Goal: Information Seeking & Learning: Learn about a topic

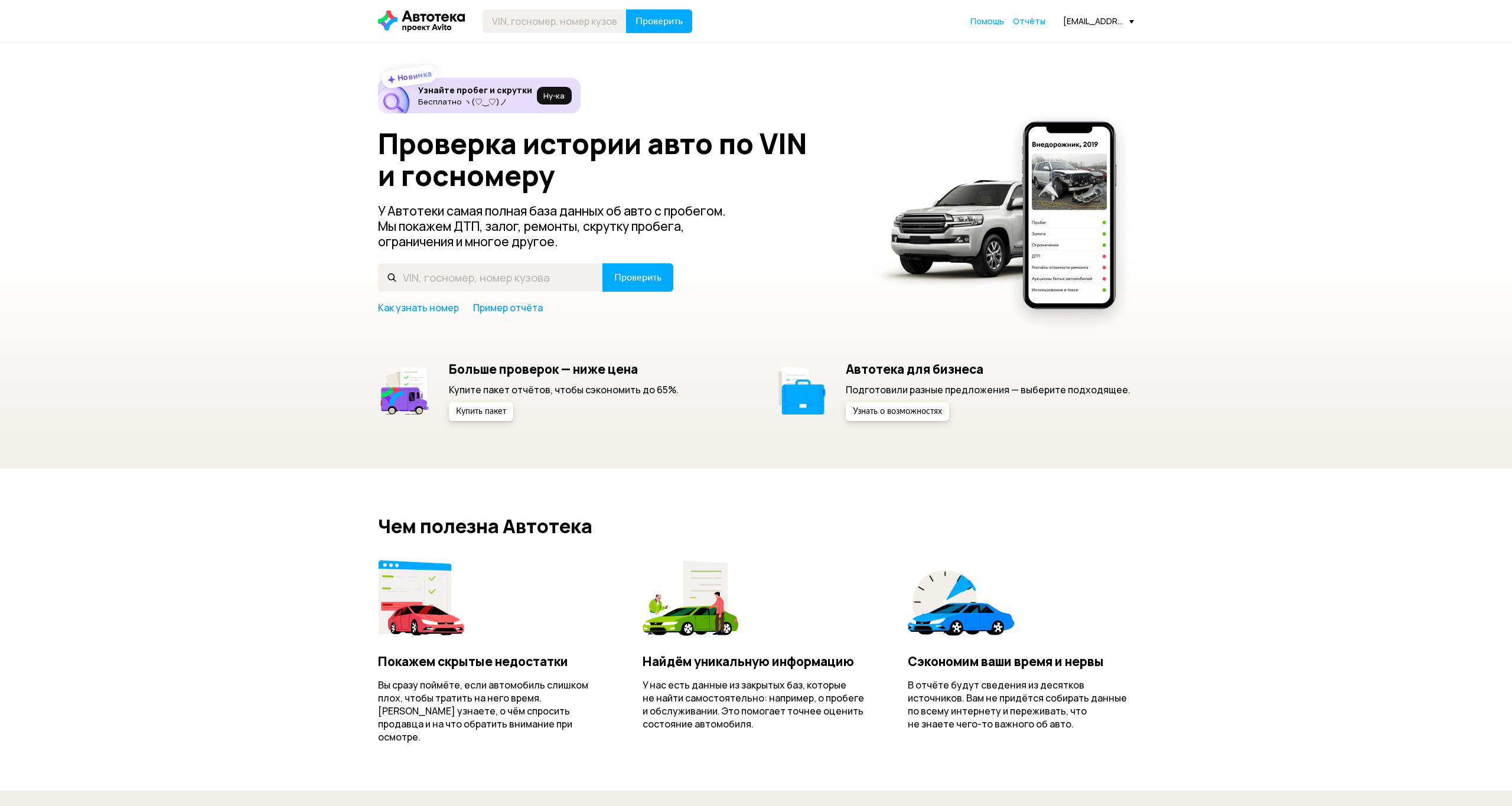
click at [1041, 20] on span "Отчёты" at bounding box center [1029, 20] width 33 height 11
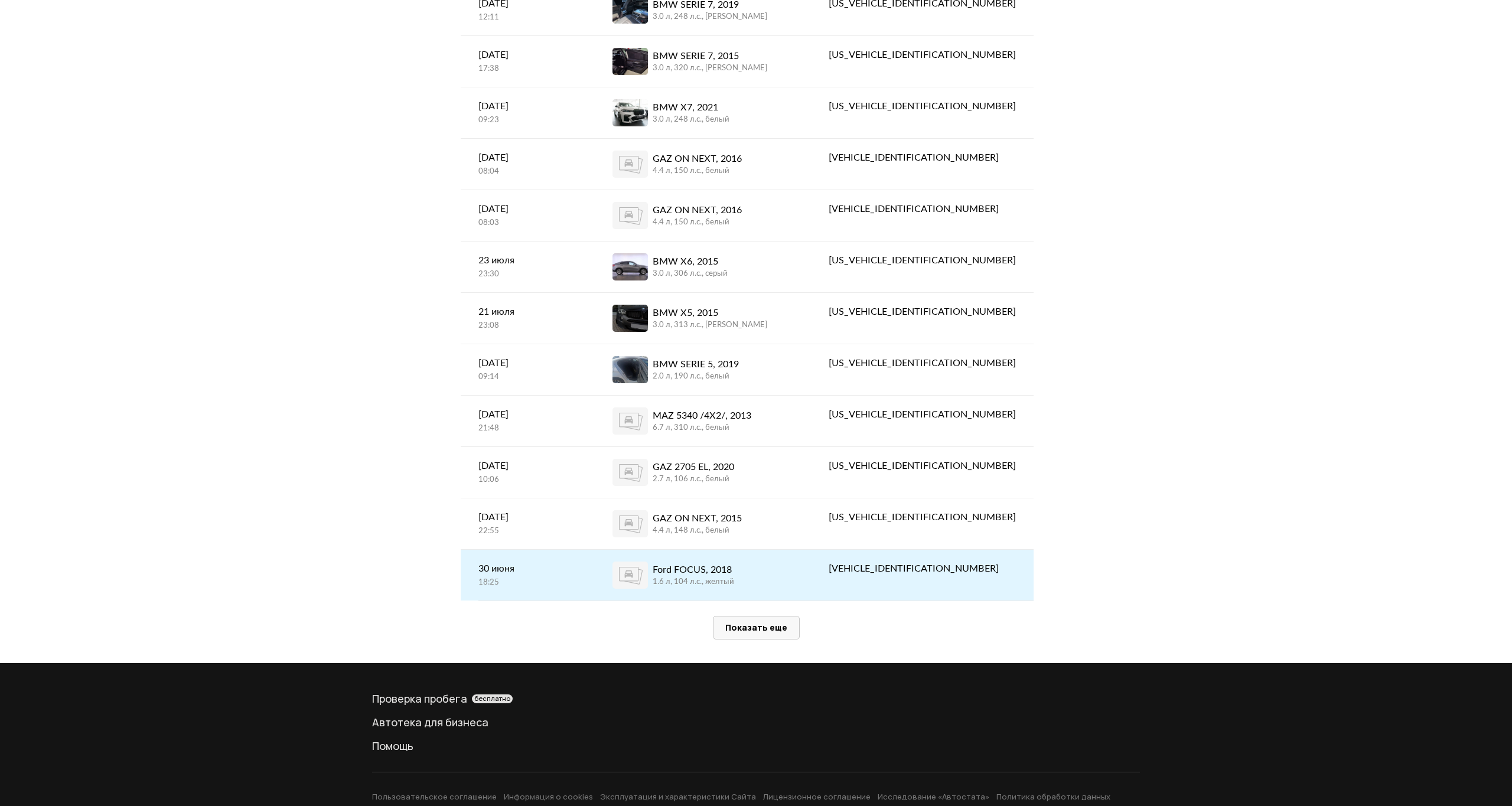
scroll to position [2175, 0]
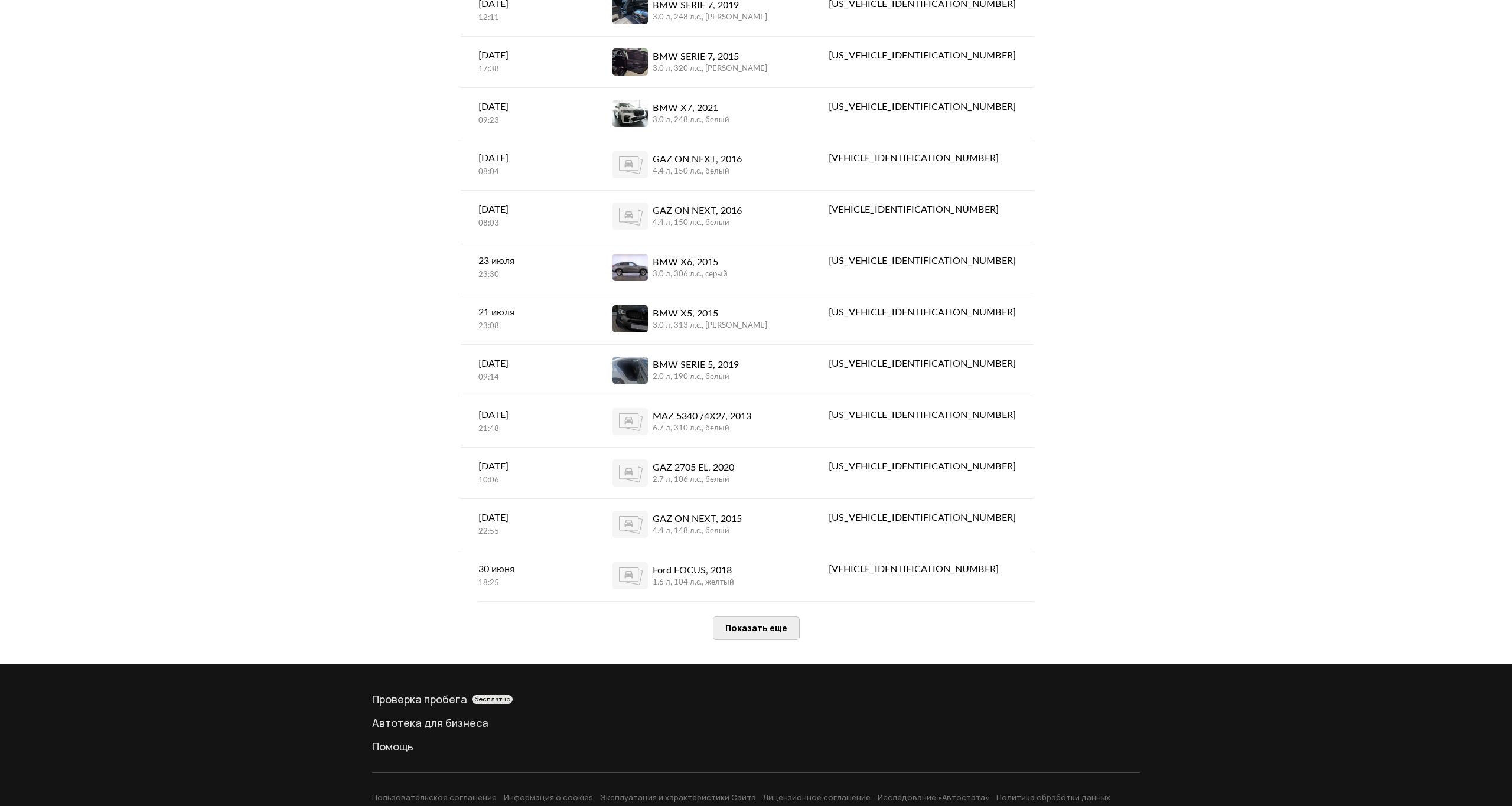
click at [773, 623] on span "Показать еще" at bounding box center [756, 628] width 62 height 11
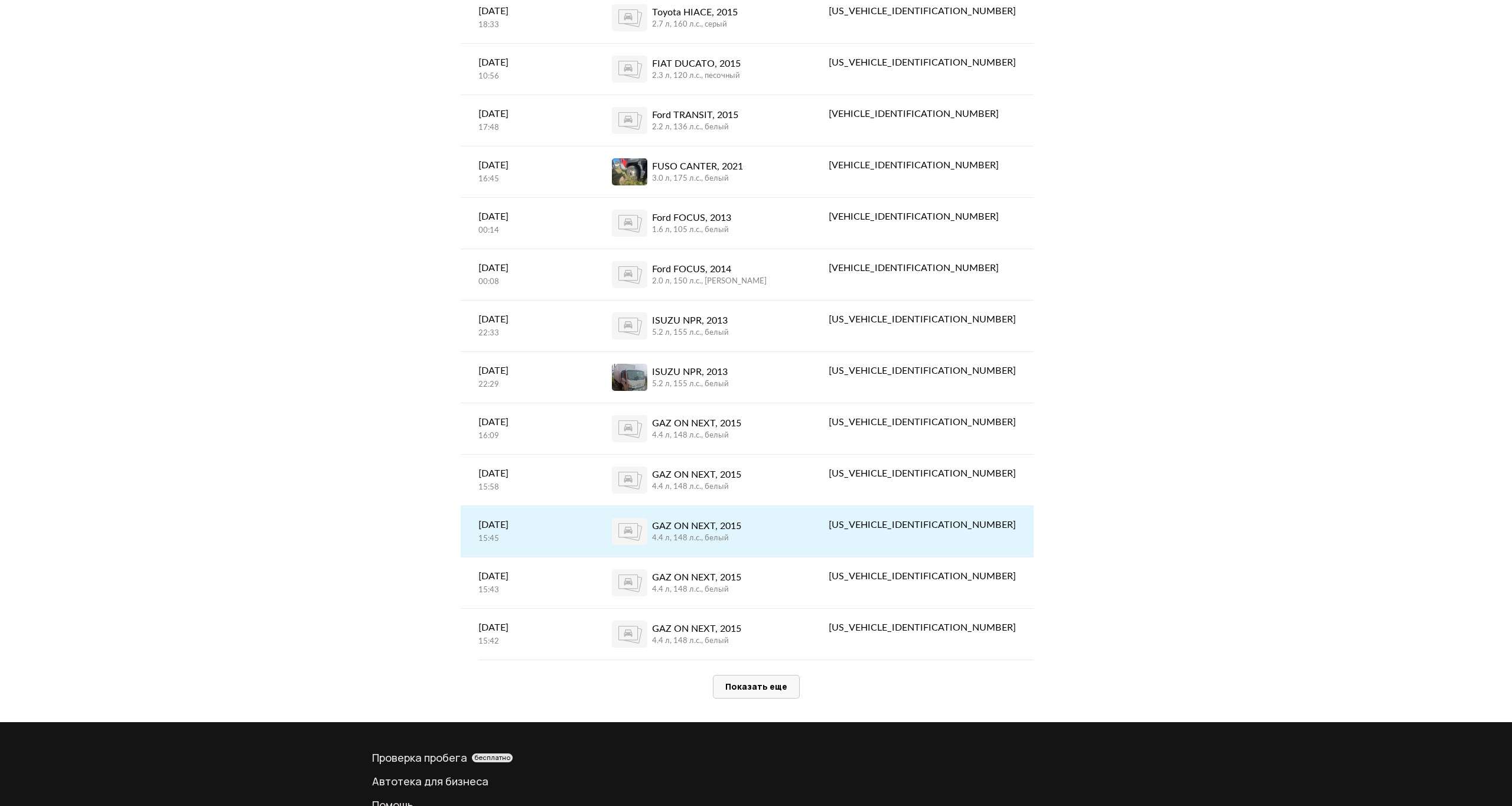
scroll to position [4744, 0]
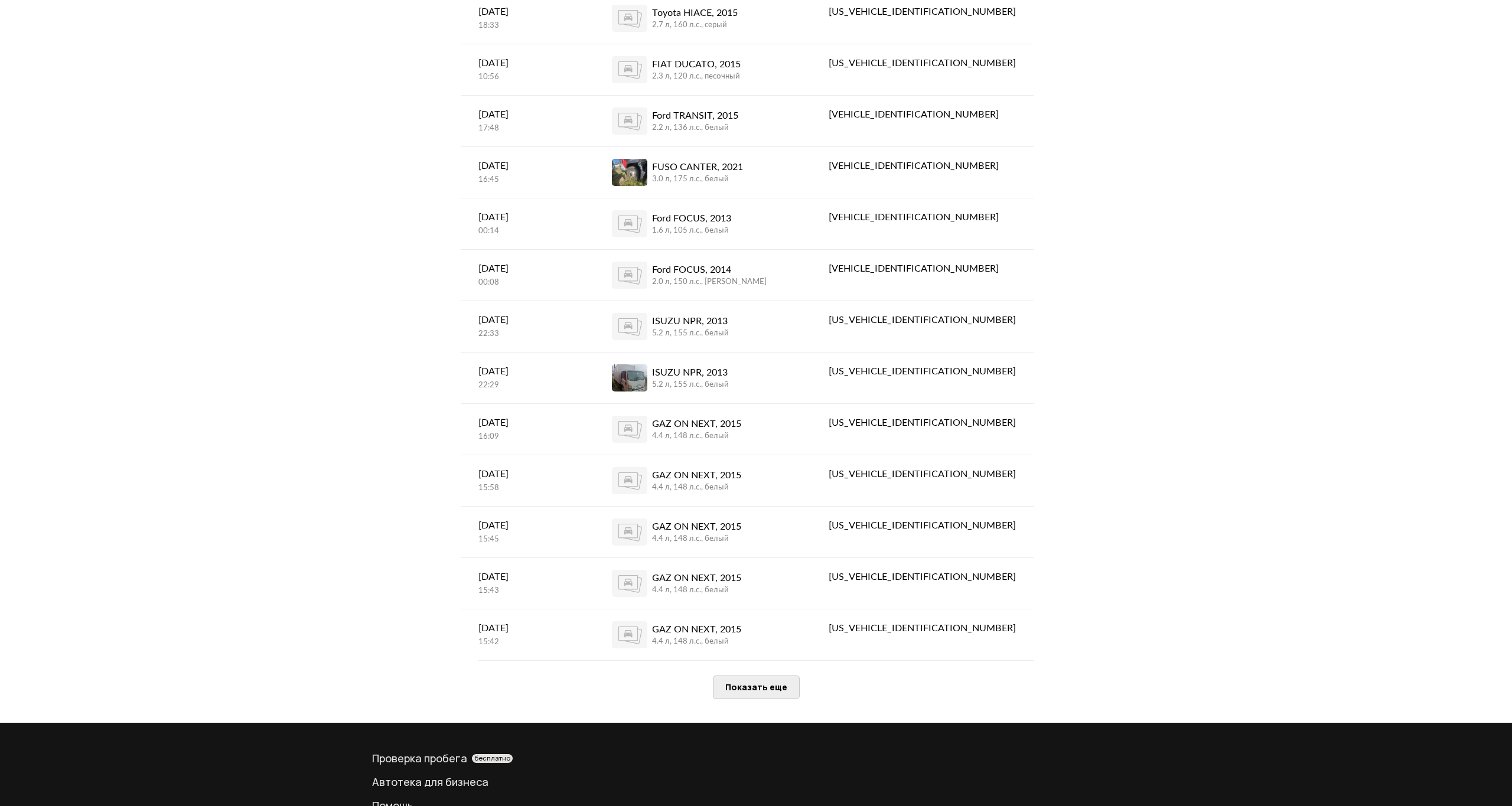
click at [771, 681] on span "Показать еще" at bounding box center [756, 687] width 62 height 11
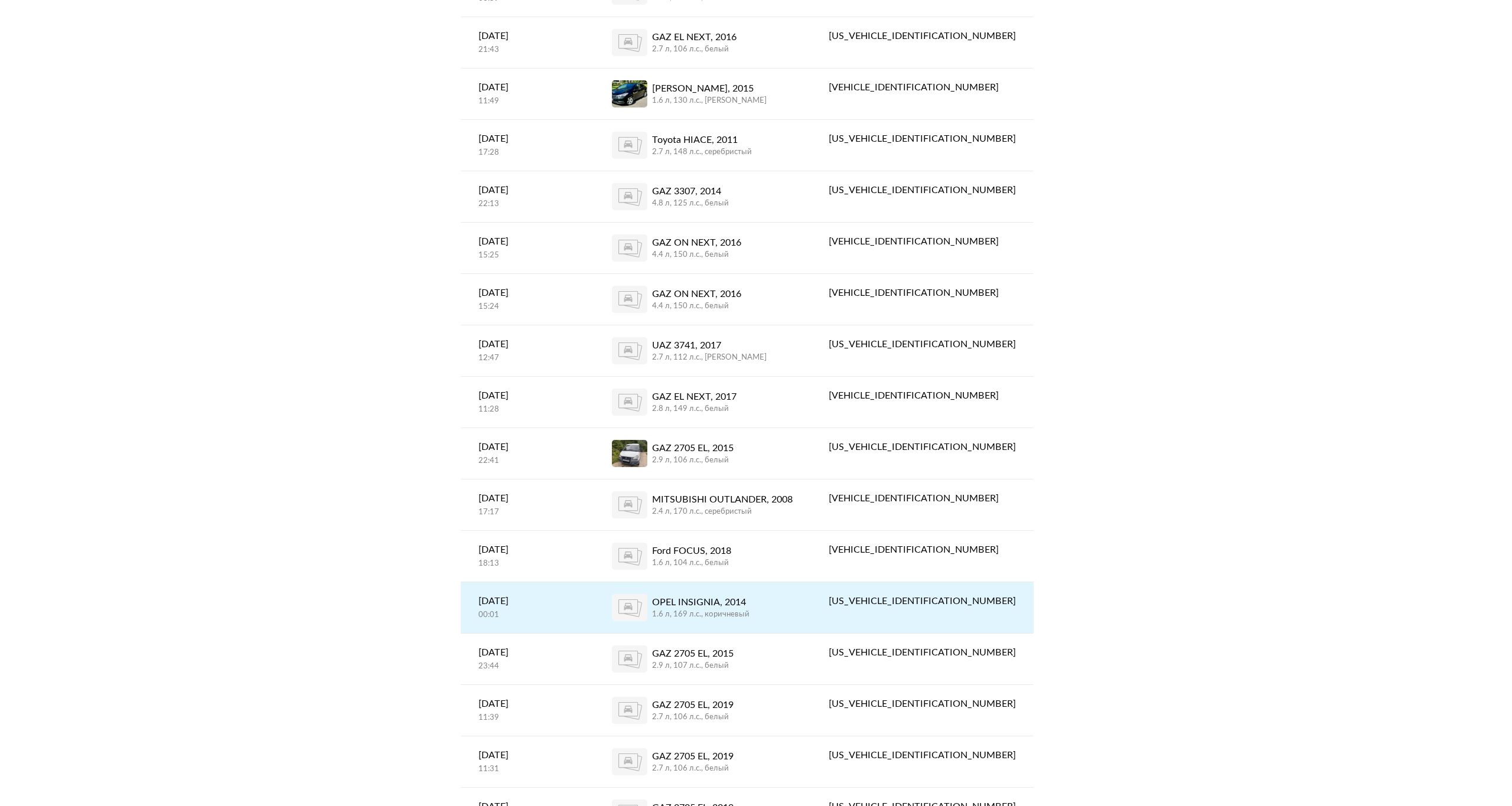
scroll to position [5593, 0]
click at [793, 594] on div "OPEL INSIGNIA, 2014 1.6 л, 169 л.c., коричневый" at bounding box center [703, 607] width 182 height 27
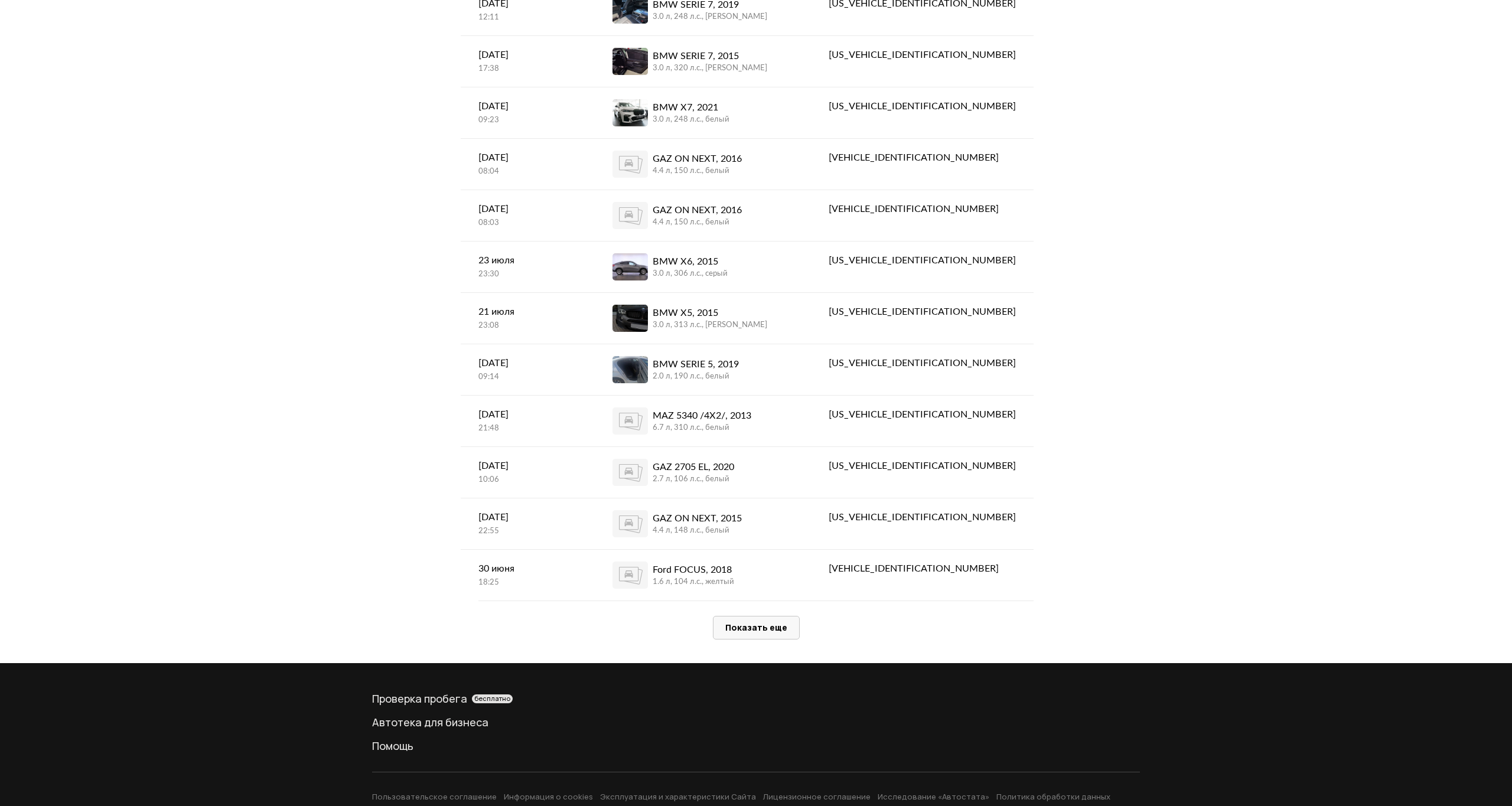
scroll to position [2175, 0]
click at [757, 623] on span "Показать еще" at bounding box center [756, 628] width 62 height 11
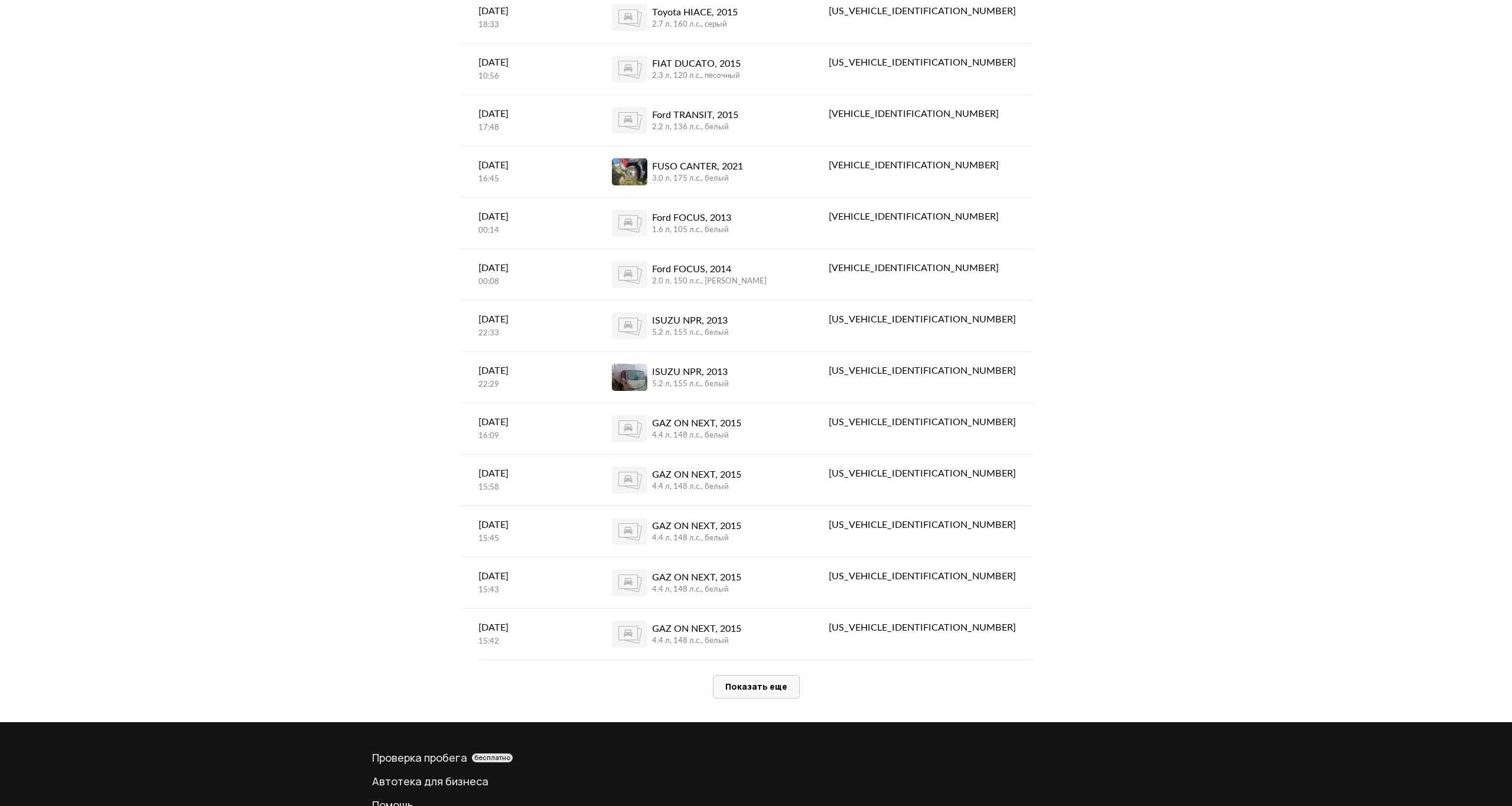
scroll to position [4744, 0]
click at [760, 681] on span "Показать еще" at bounding box center [756, 687] width 62 height 11
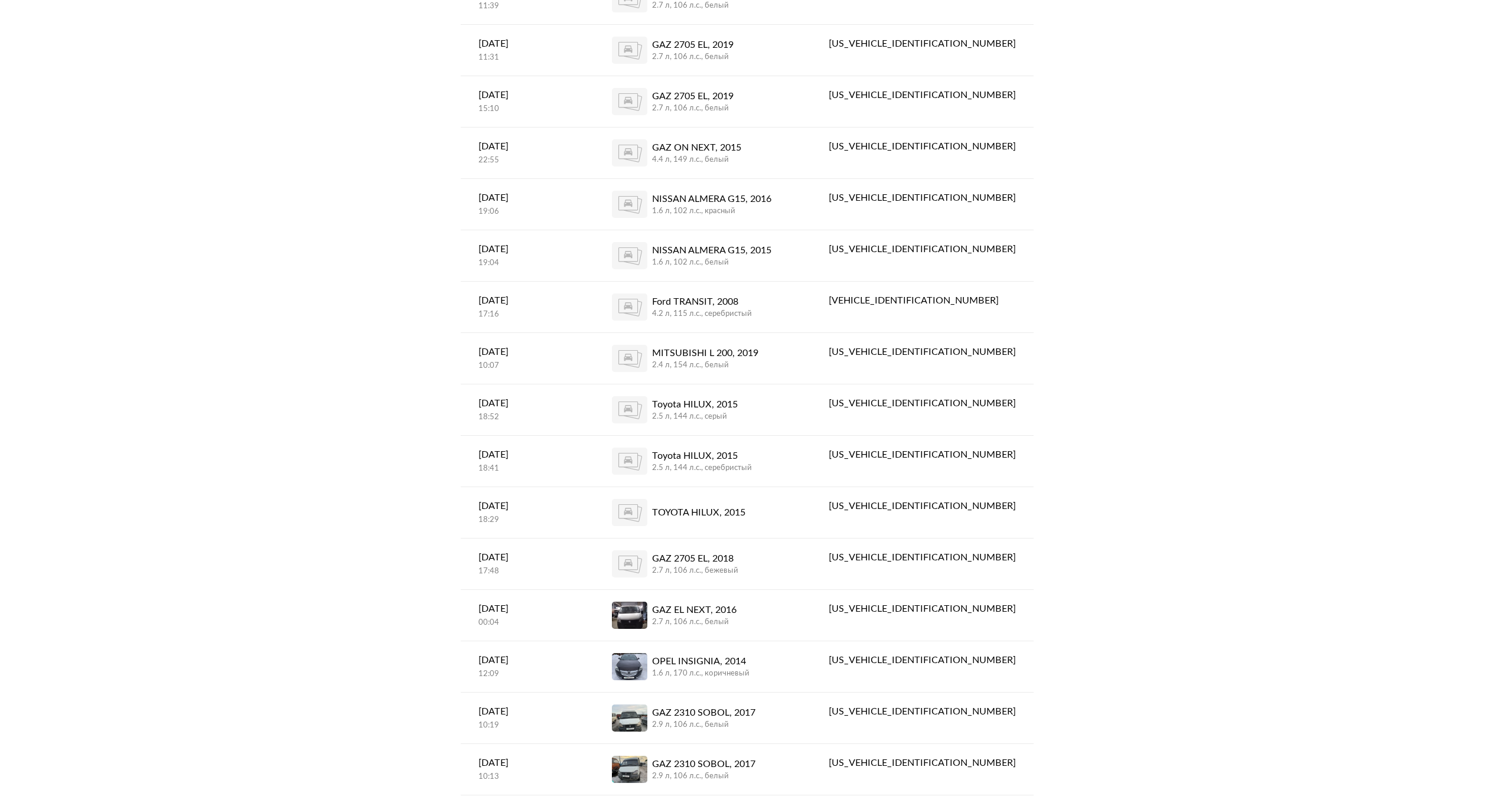
scroll to position [6318, 0]
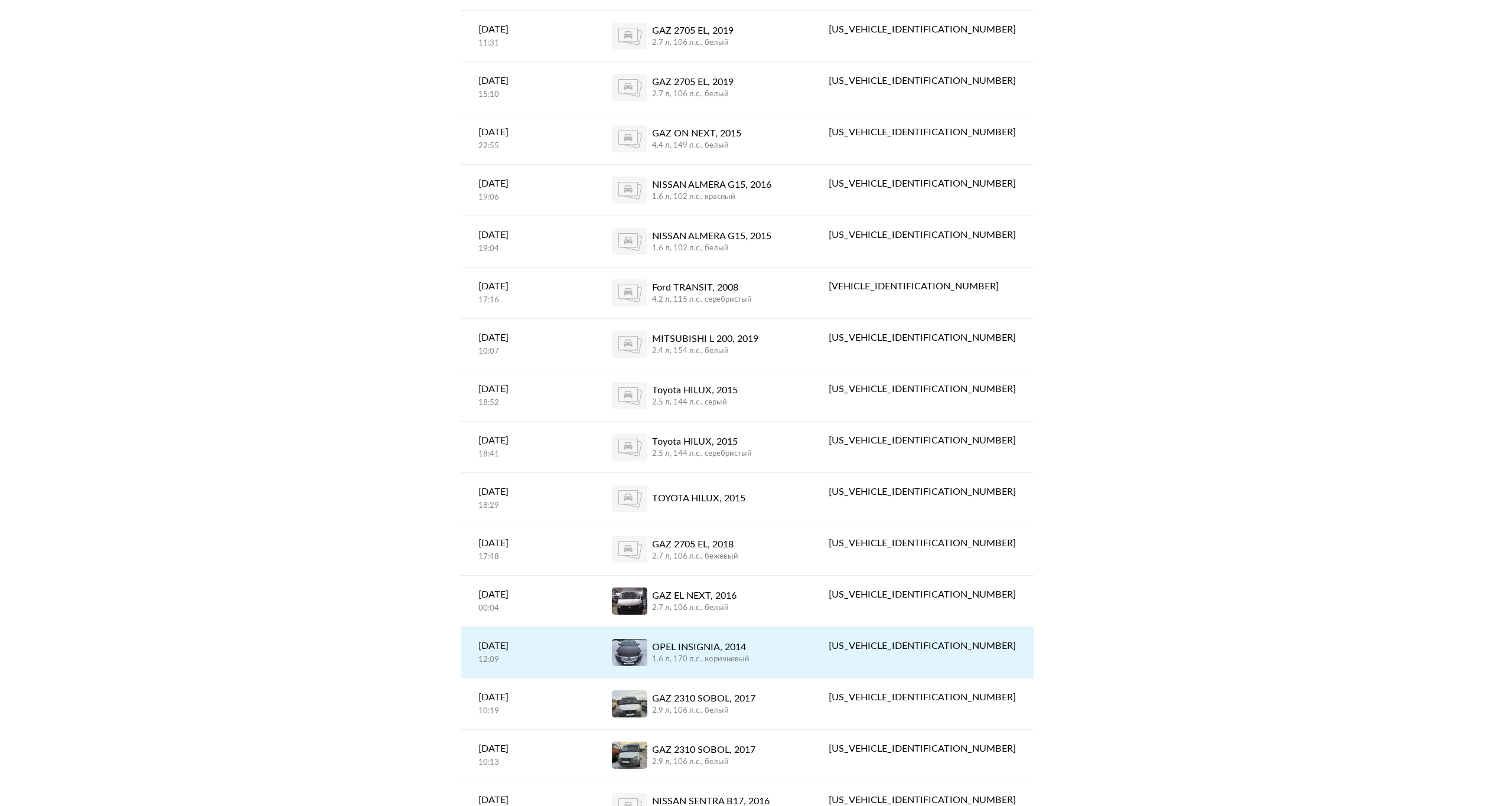
click at [648, 639] on span at bounding box center [630, 652] width 35 height 27
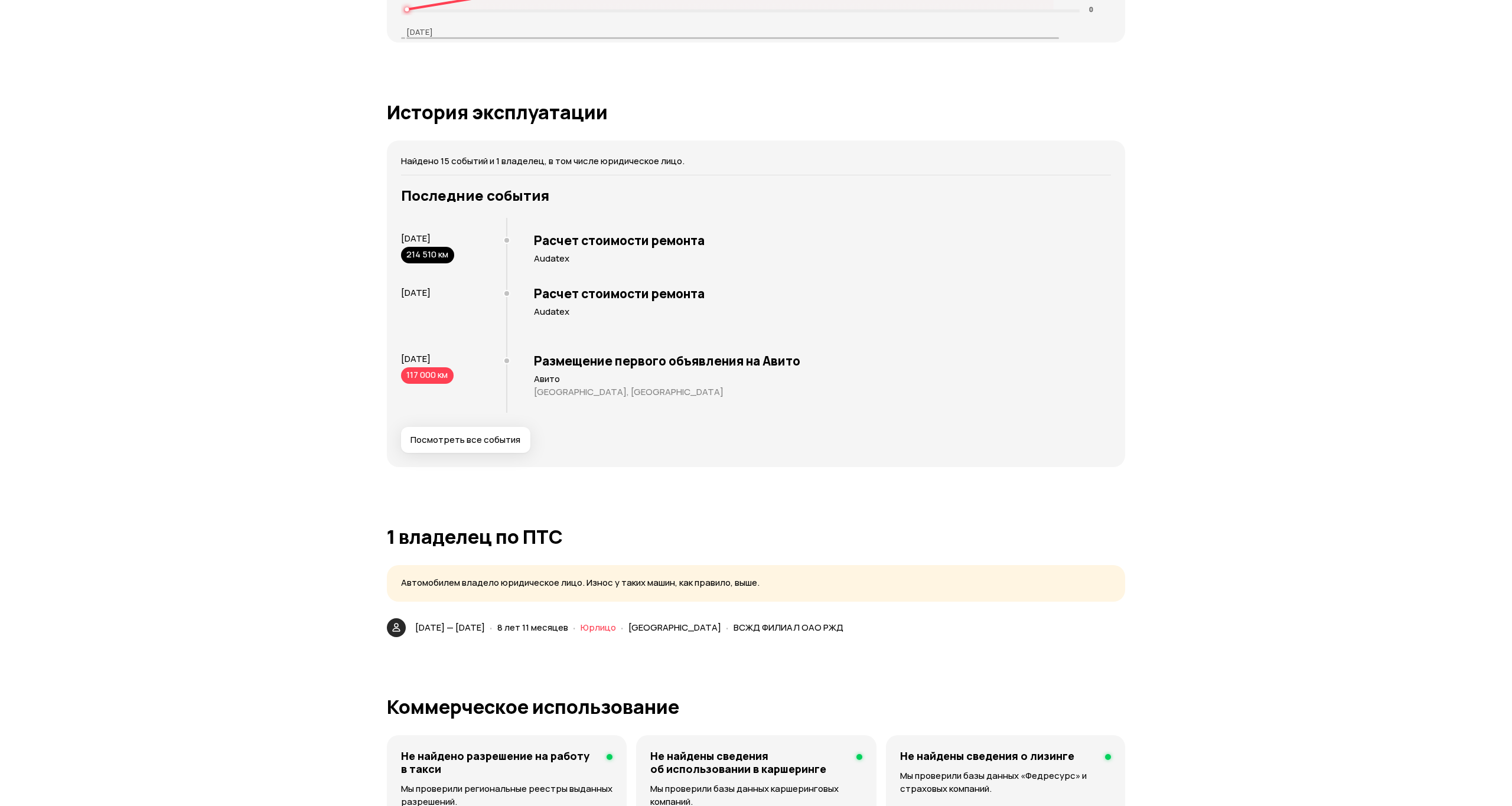
scroll to position [2160, 0]
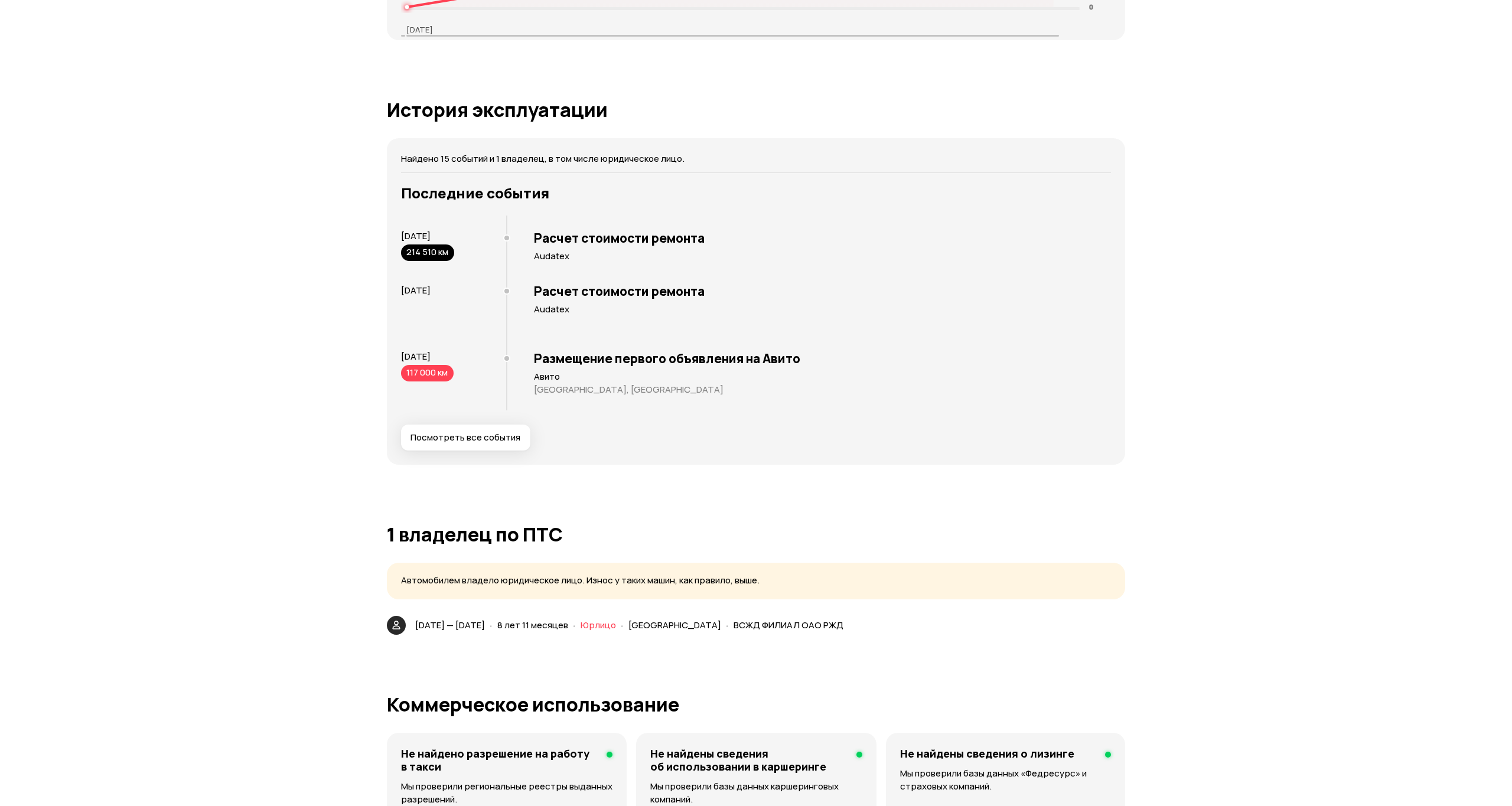
click at [453, 434] on span "Посмотреть все события" at bounding box center [465, 438] width 110 height 12
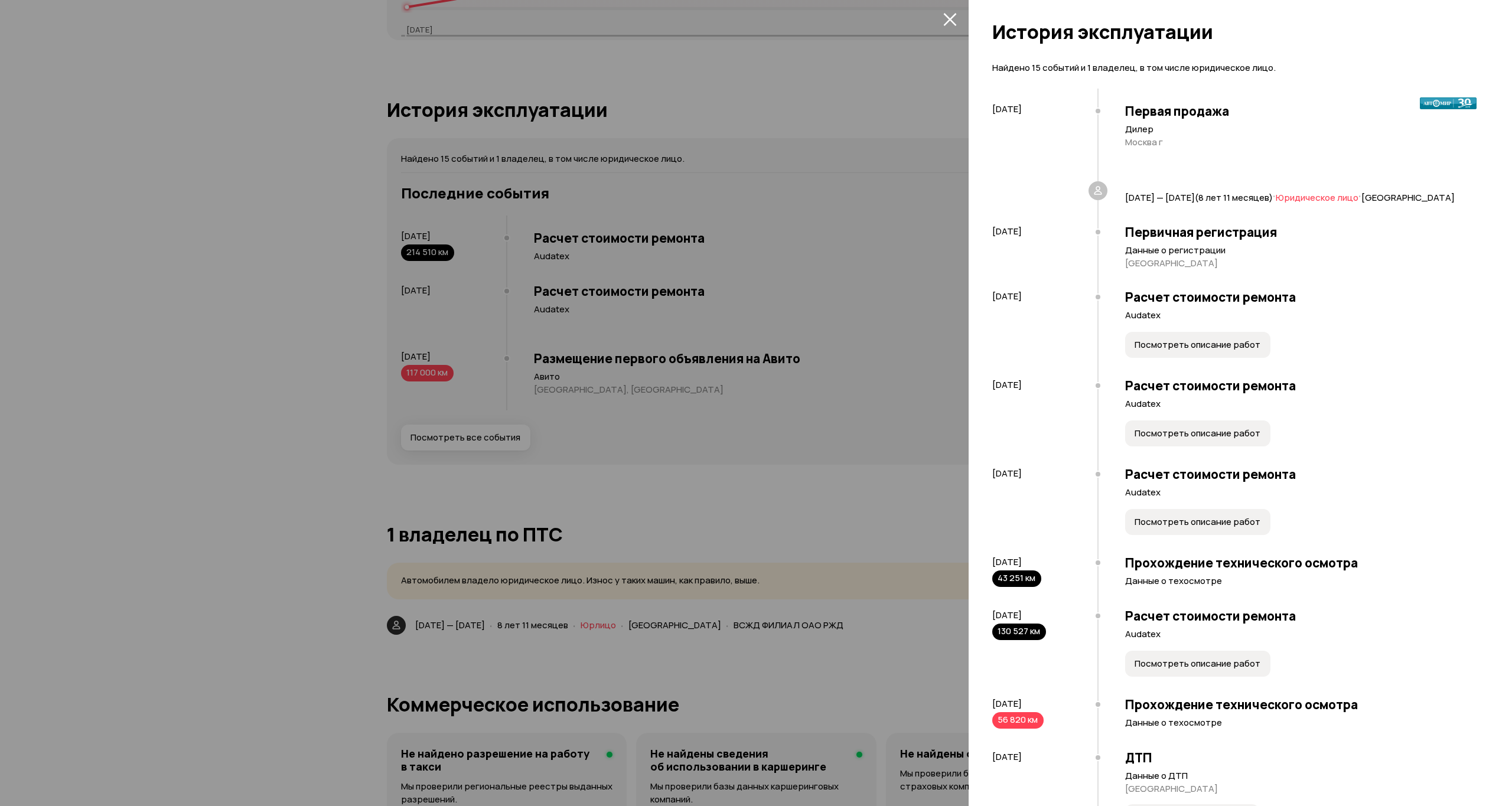
scroll to position [0, 0]
click at [950, 13] on icon "закрыть" at bounding box center [950, 19] width 14 height 14
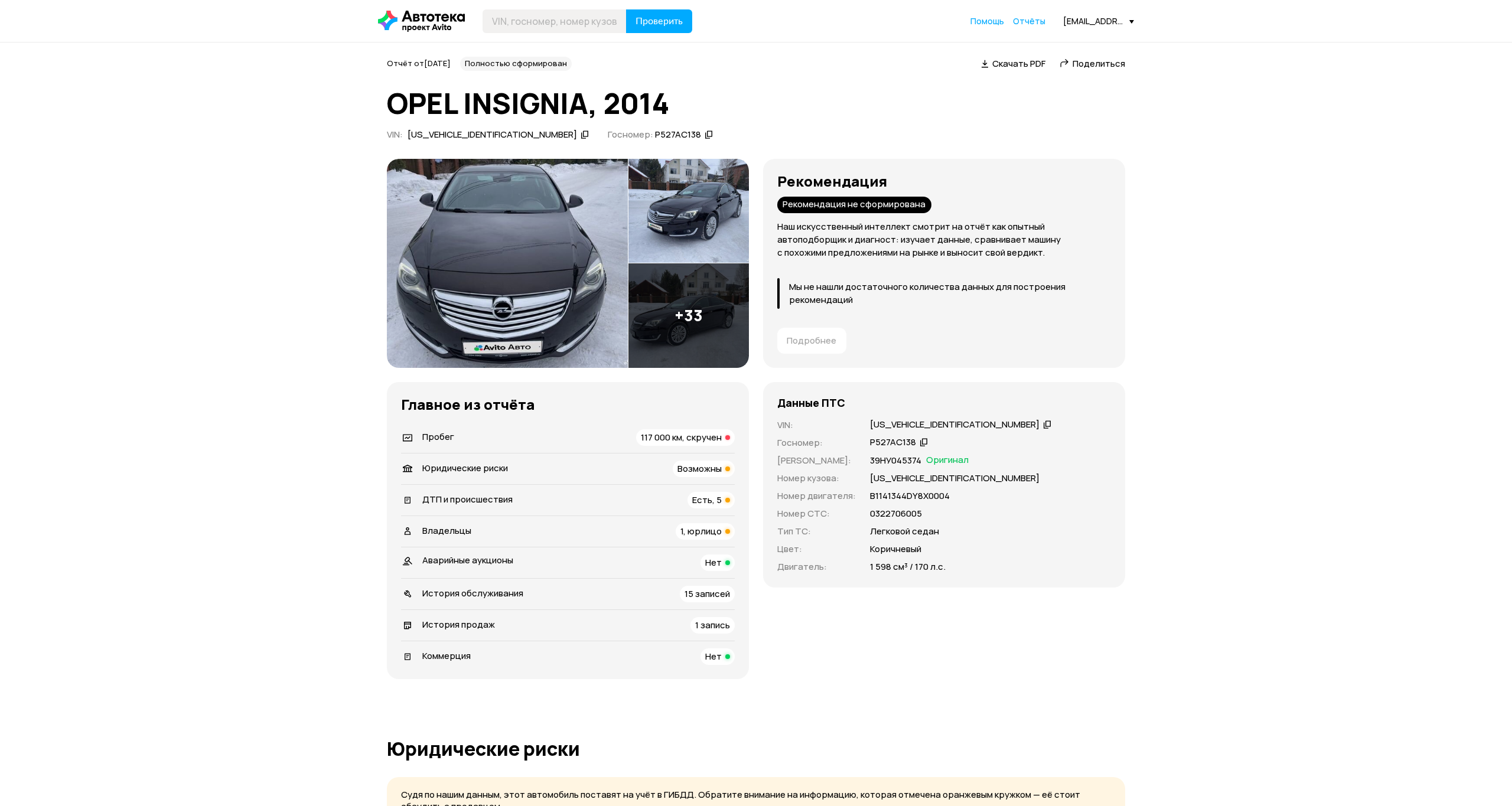
click at [510, 298] on img at bounding box center [507, 263] width 241 height 209
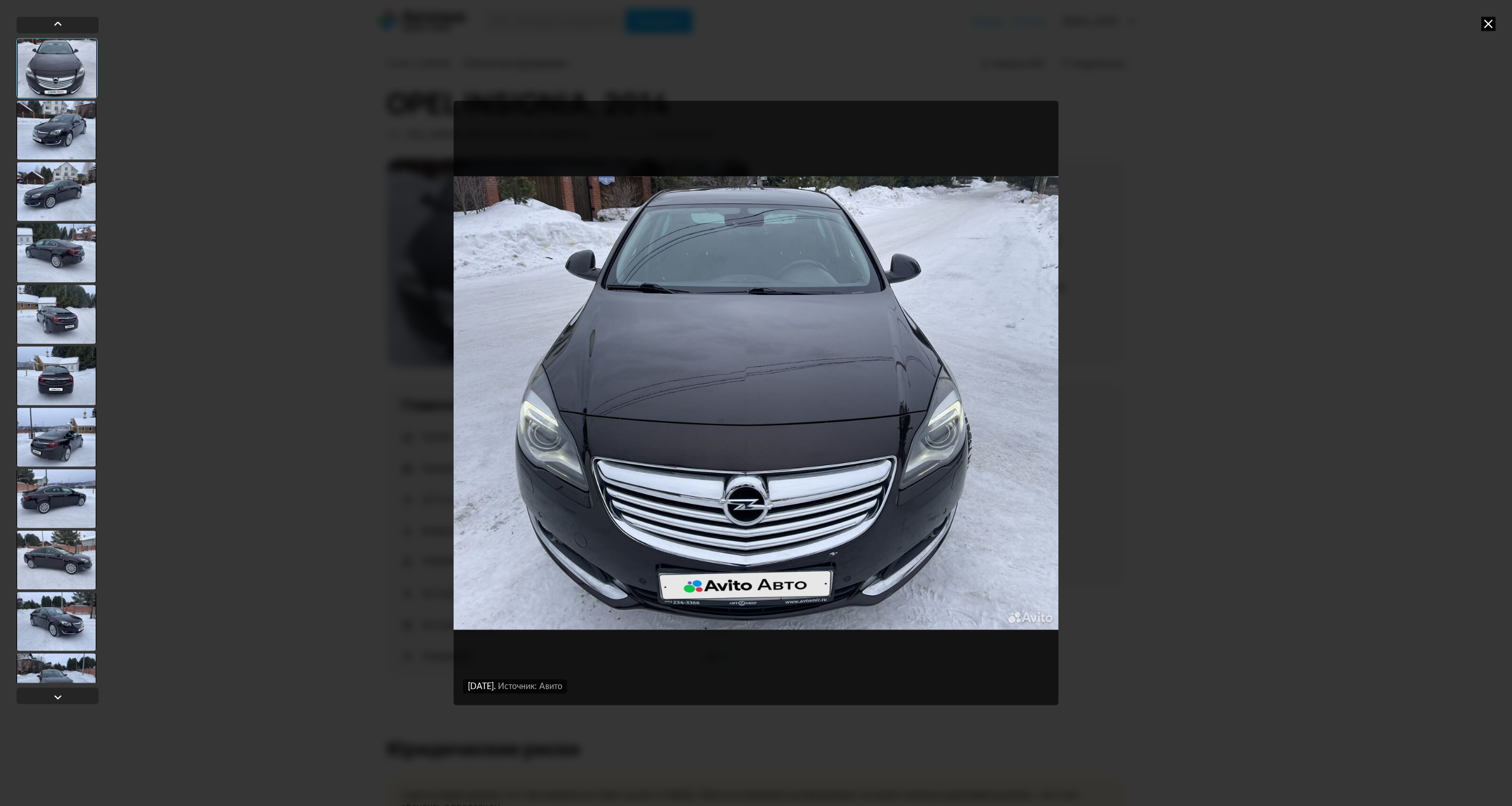
click at [79, 624] on div at bounding box center [56, 621] width 80 height 59
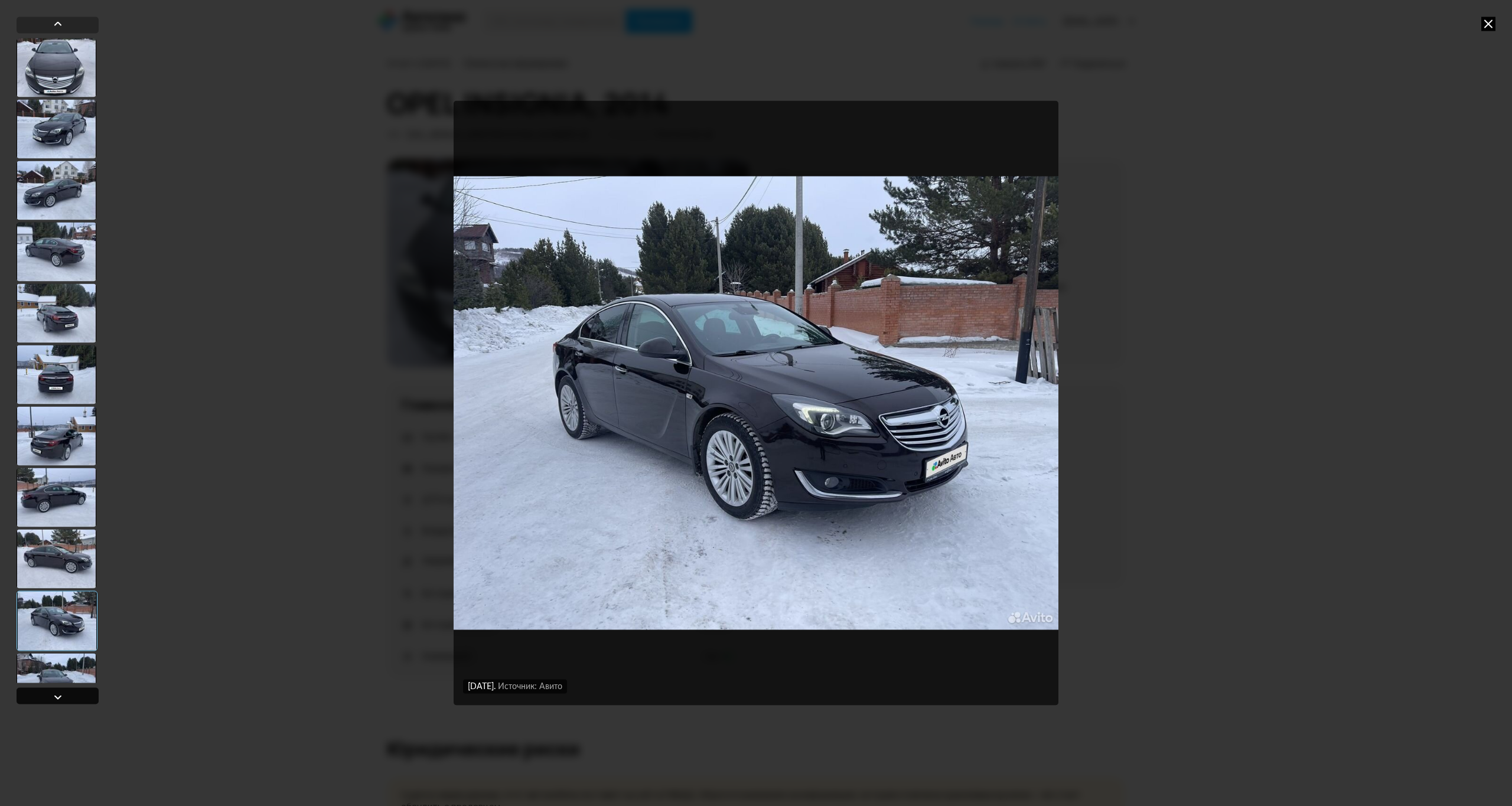
click at [60, 693] on div at bounding box center [58, 697] width 14 height 14
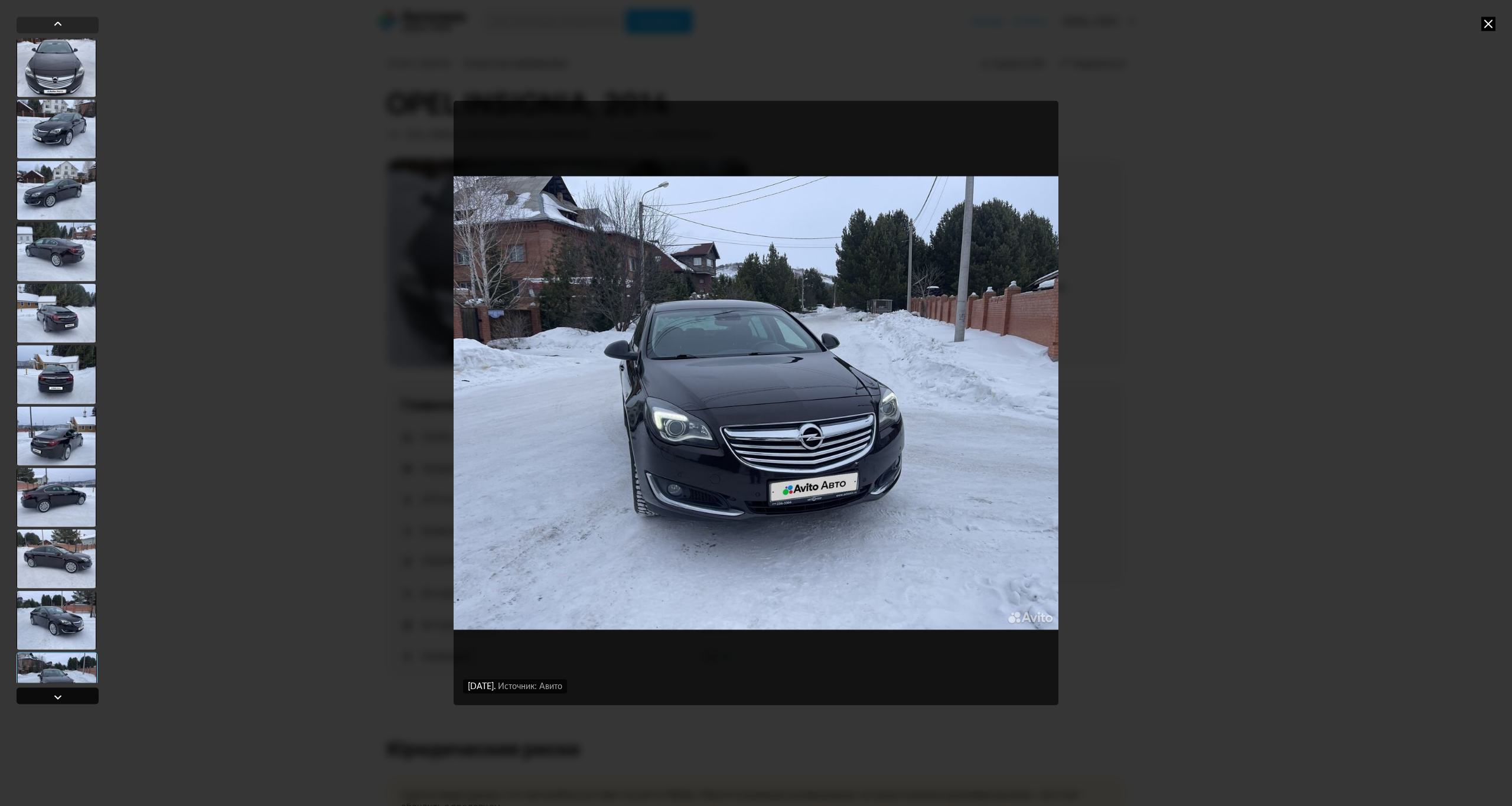
click at [60, 693] on div at bounding box center [58, 697] width 14 height 14
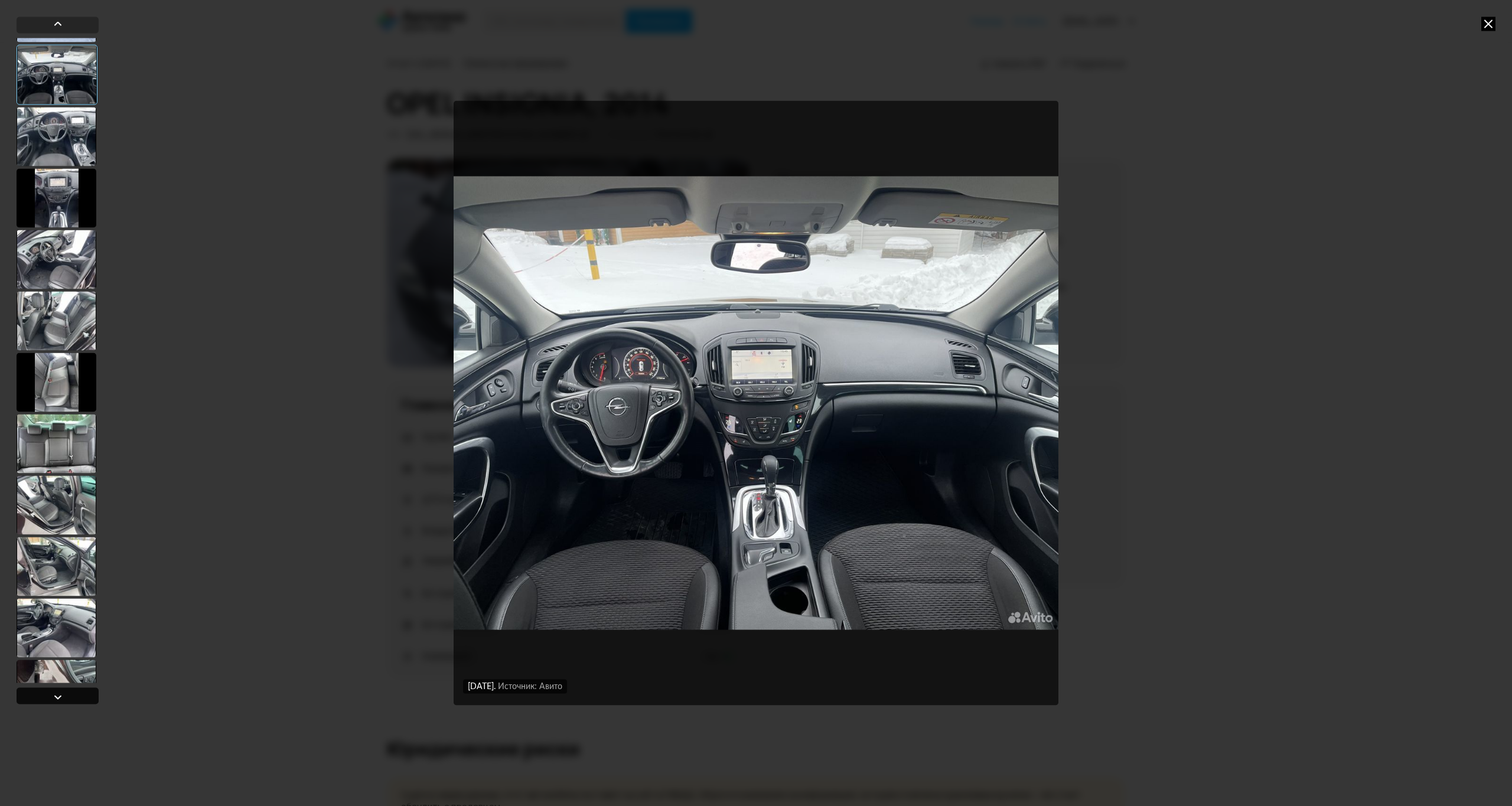
click at [60, 693] on div at bounding box center [58, 697] width 14 height 14
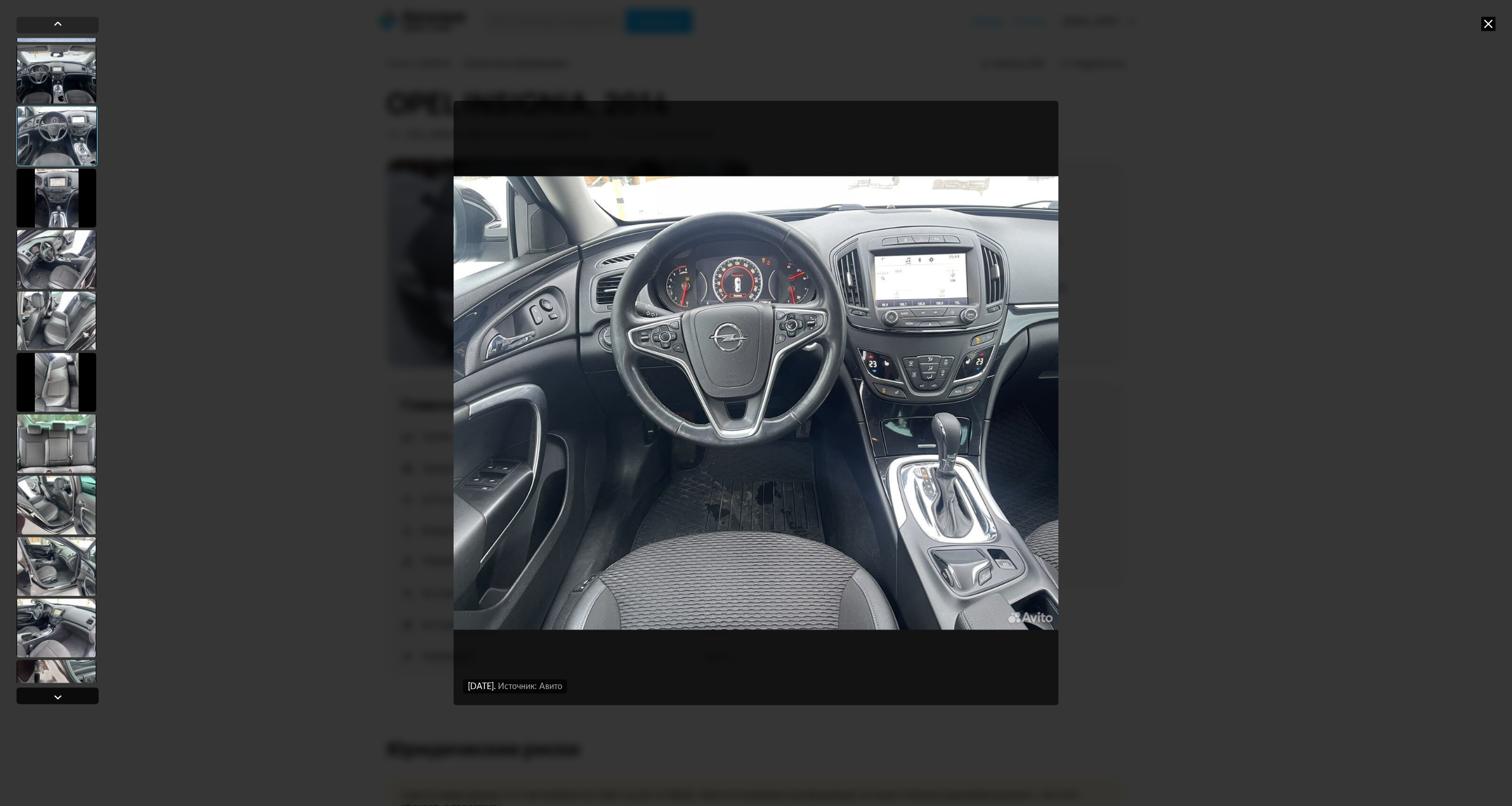
click at [60, 693] on div at bounding box center [58, 697] width 14 height 14
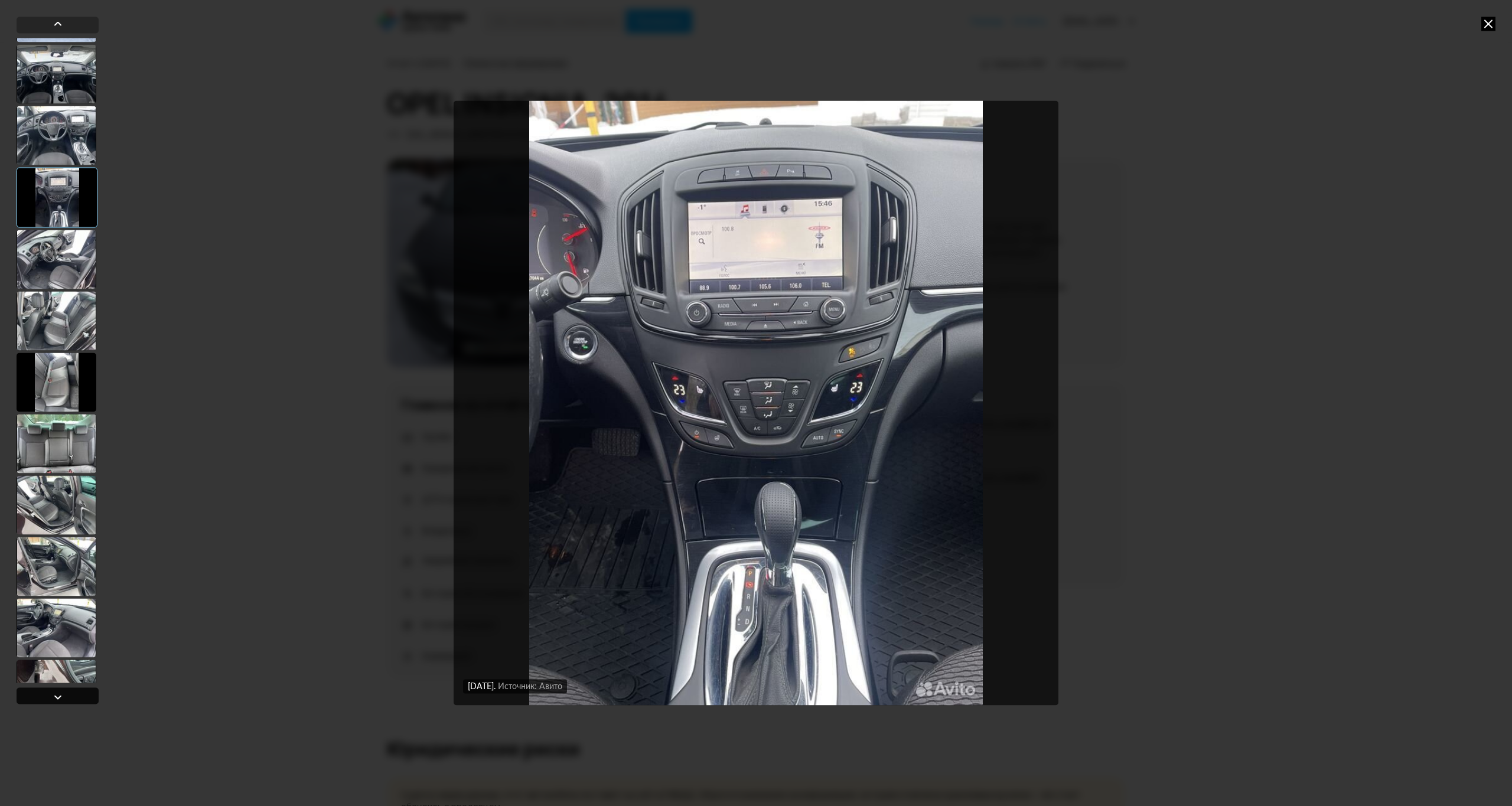
click at [60, 693] on div at bounding box center [58, 697] width 14 height 14
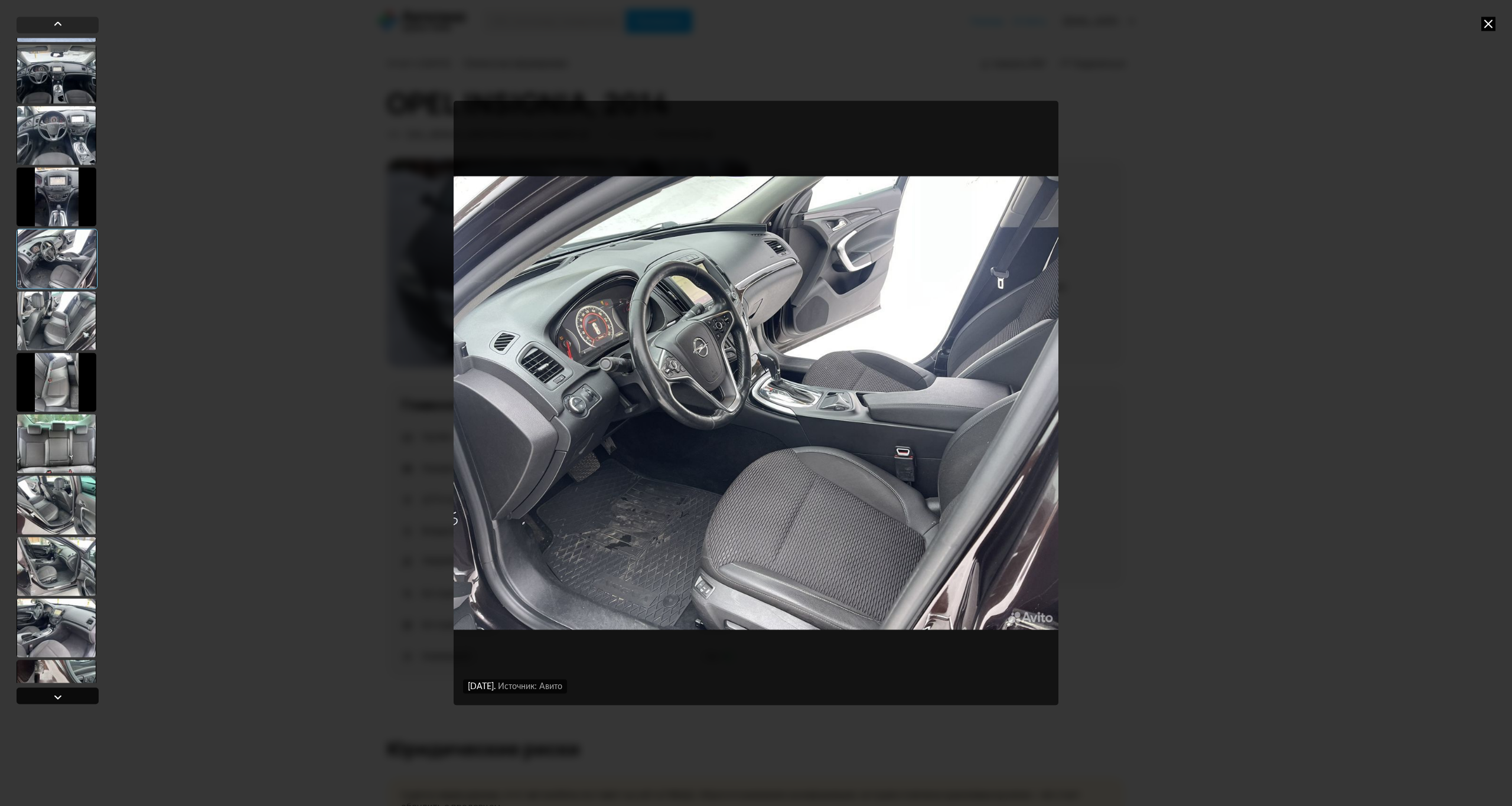
click at [60, 693] on div at bounding box center [58, 697] width 14 height 14
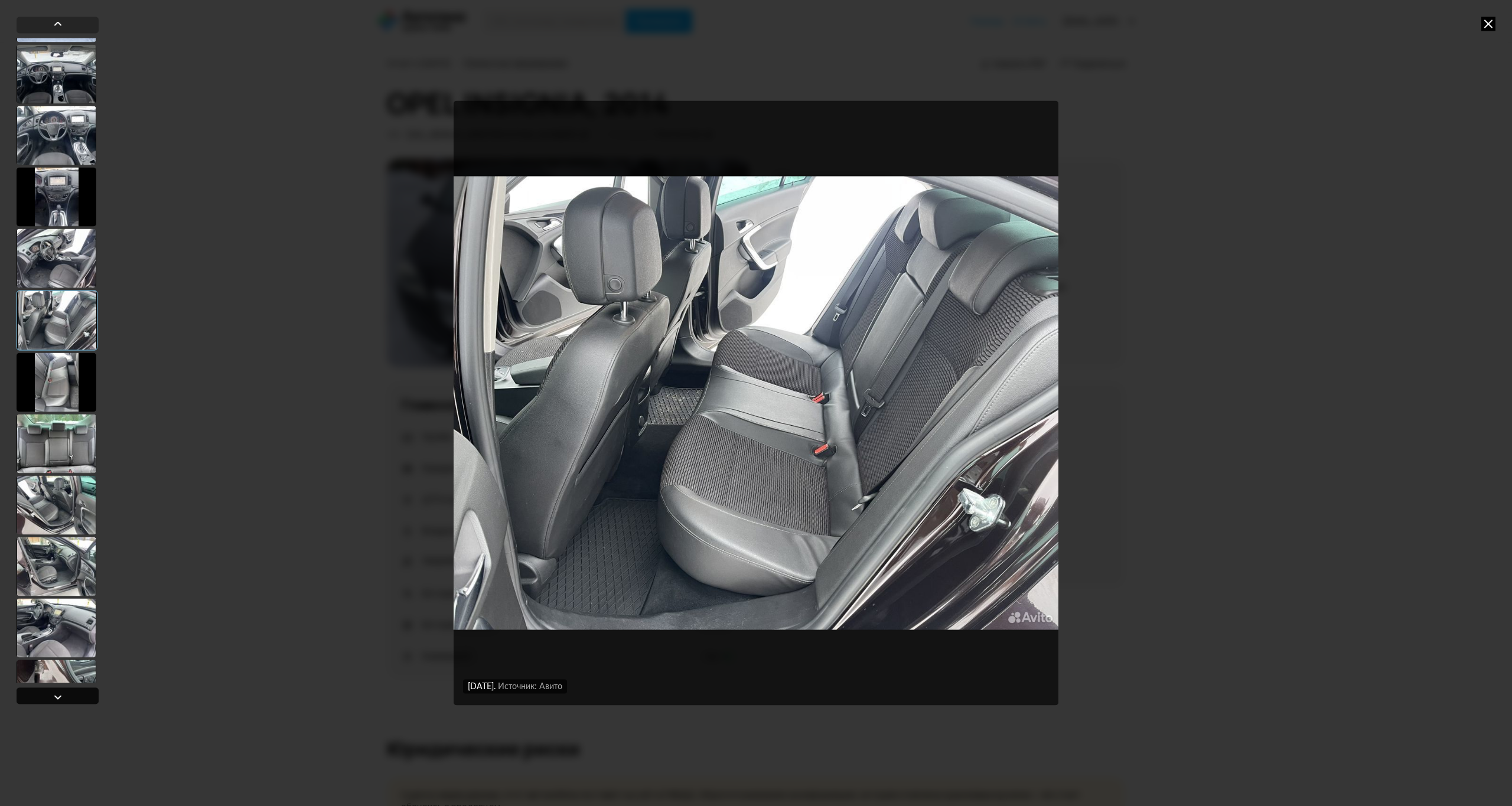
click at [60, 693] on div at bounding box center [58, 697] width 14 height 14
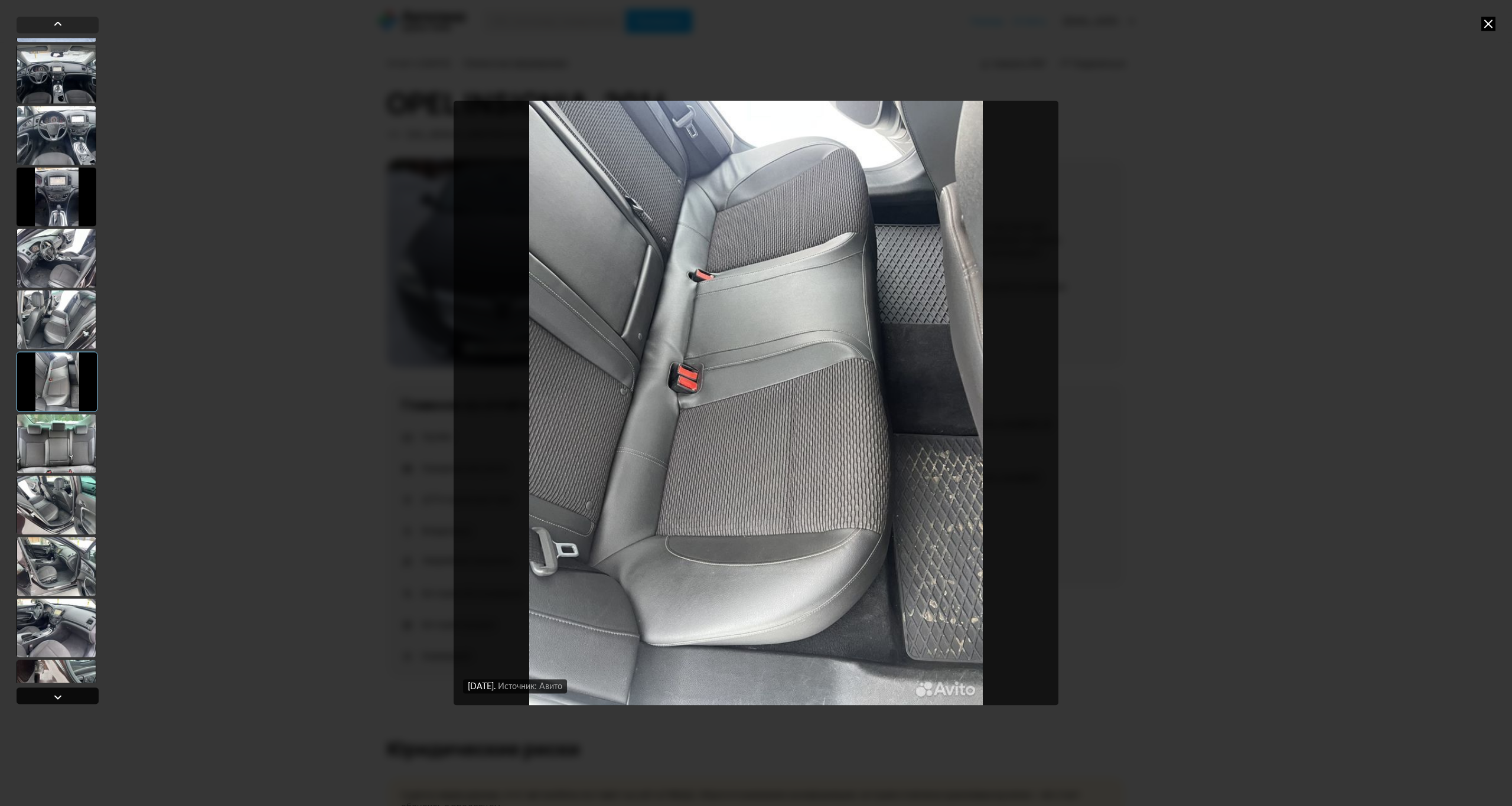
click at [60, 693] on div at bounding box center [58, 697] width 14 height 14
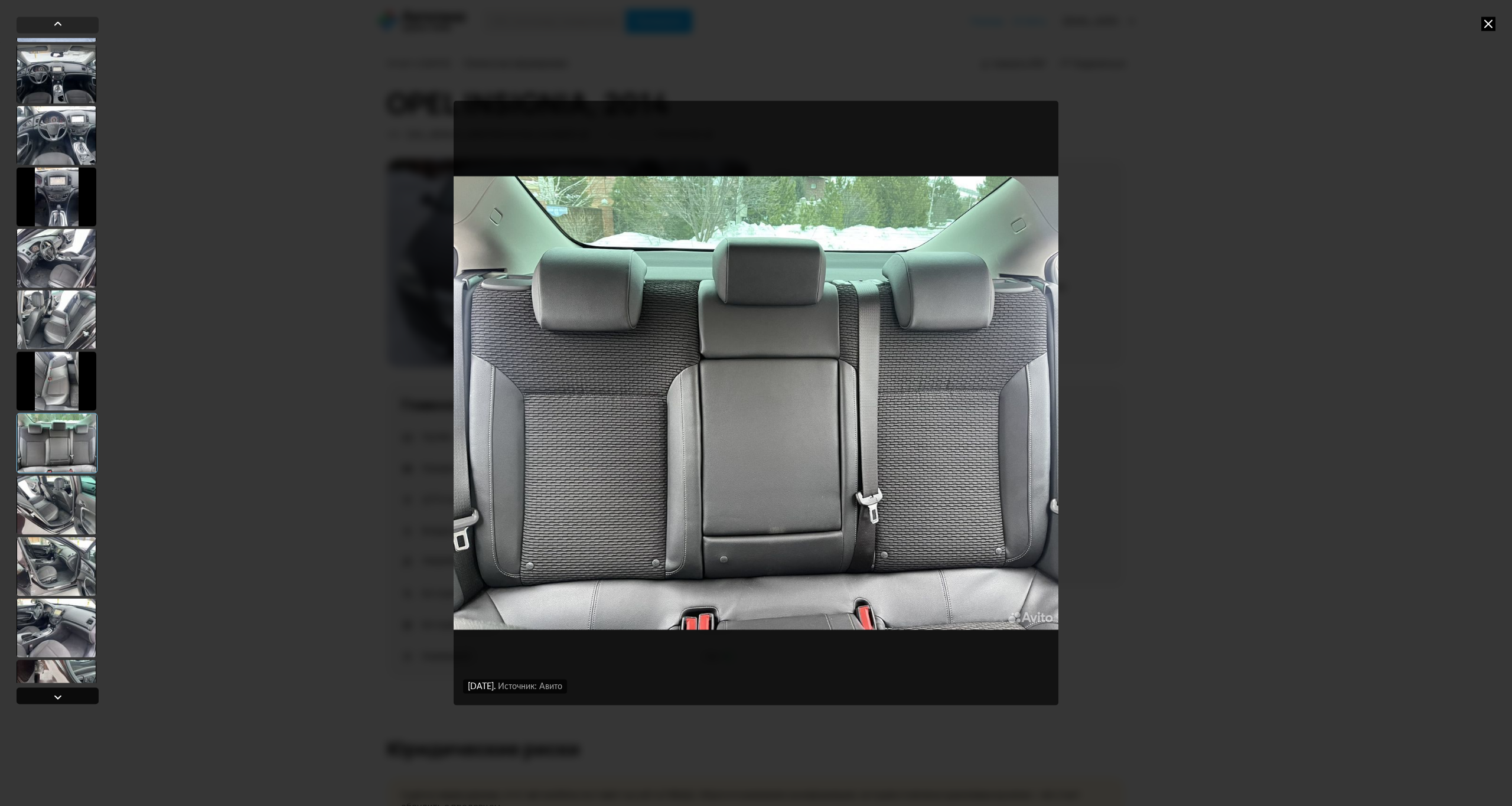
click at [60, 693] on div at bounding box center [58, 697] width 14 height 14
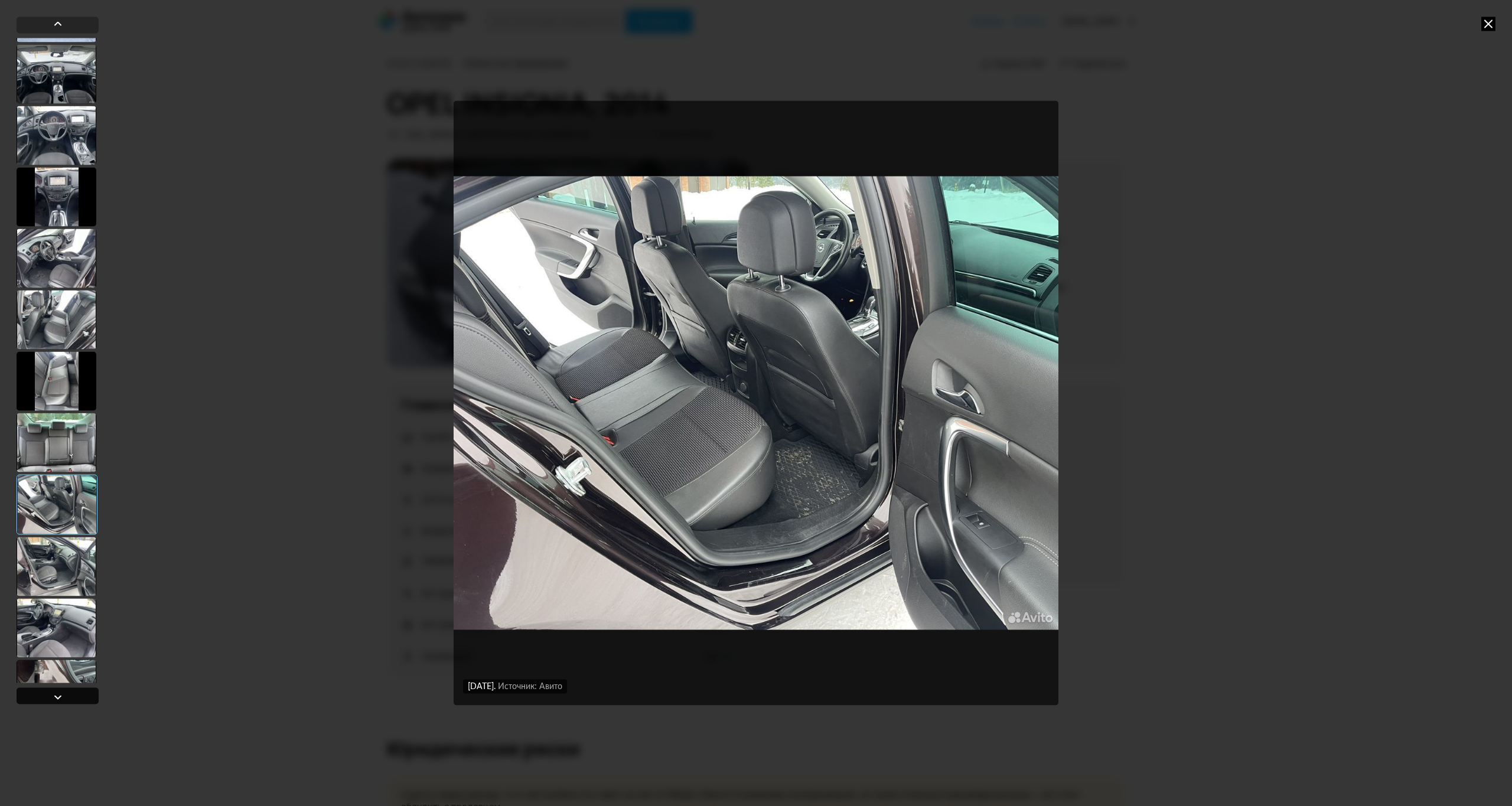
click at [60, 693] on div at bounding box center [58, 697] width 14 height 14
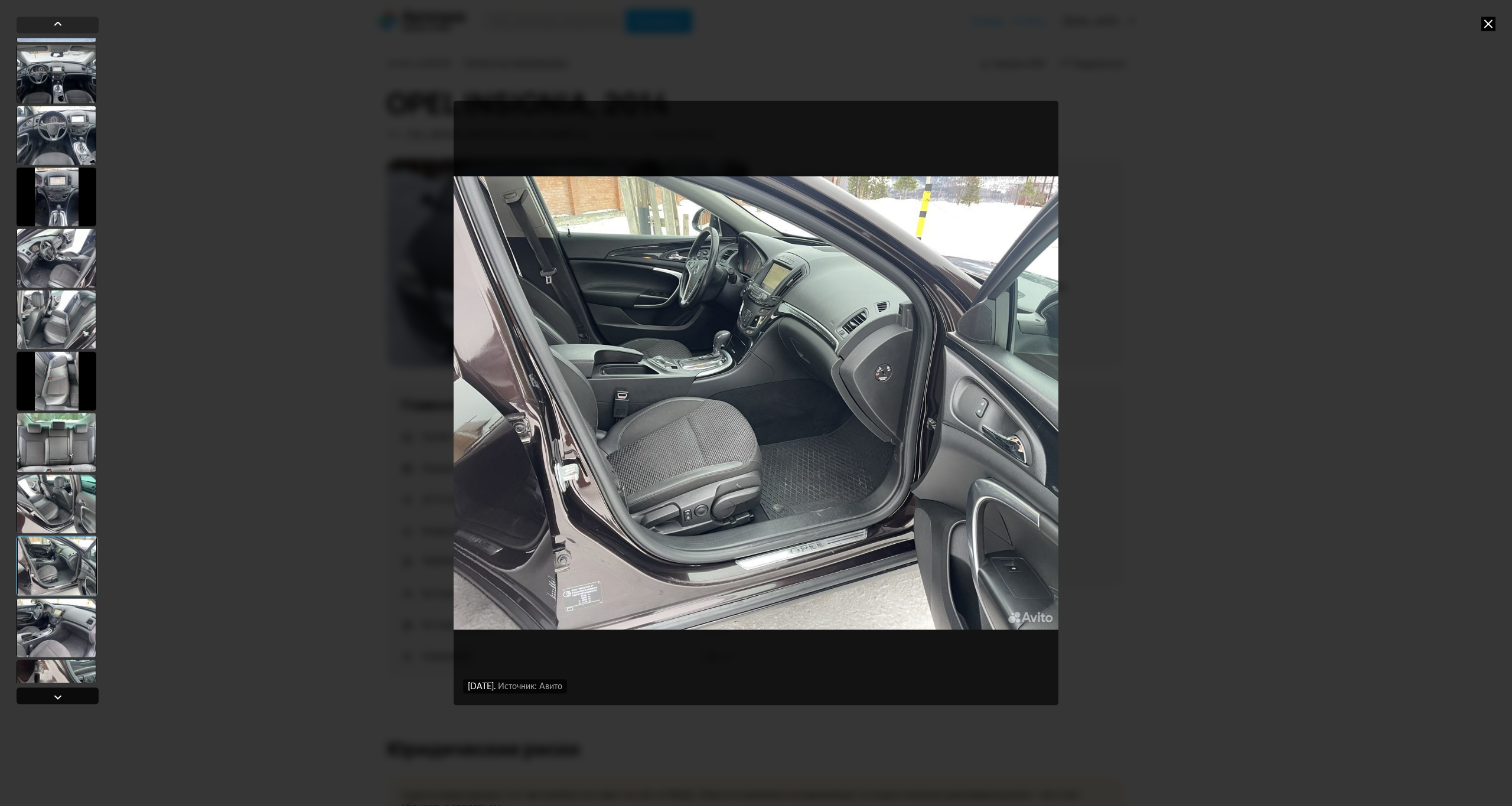
click at [60, 693] on div at bounding box center [58, 697] width 14 height 14
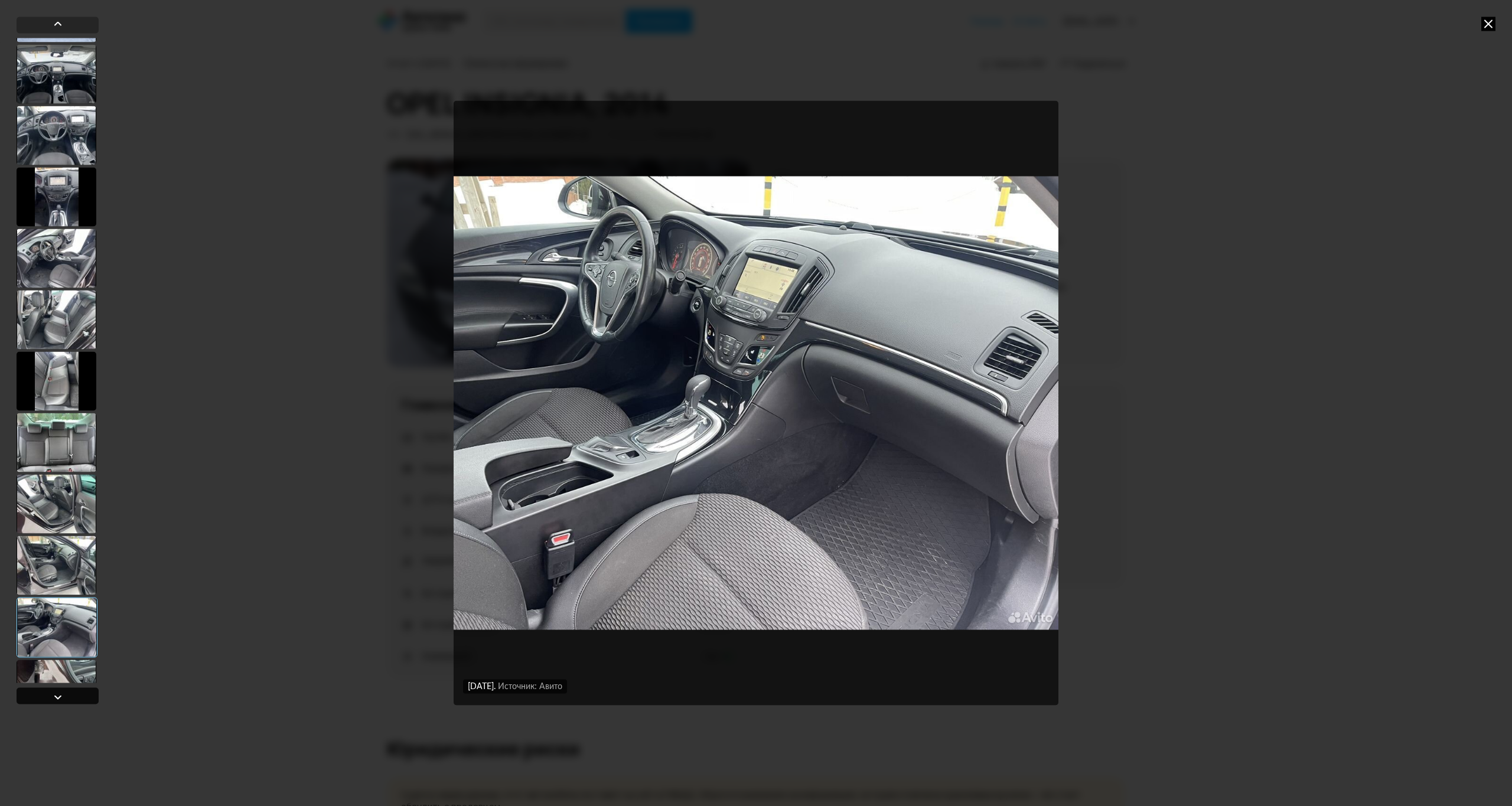
click at [60, 693] on div at bounding box center [58, 697] width 14 height 14
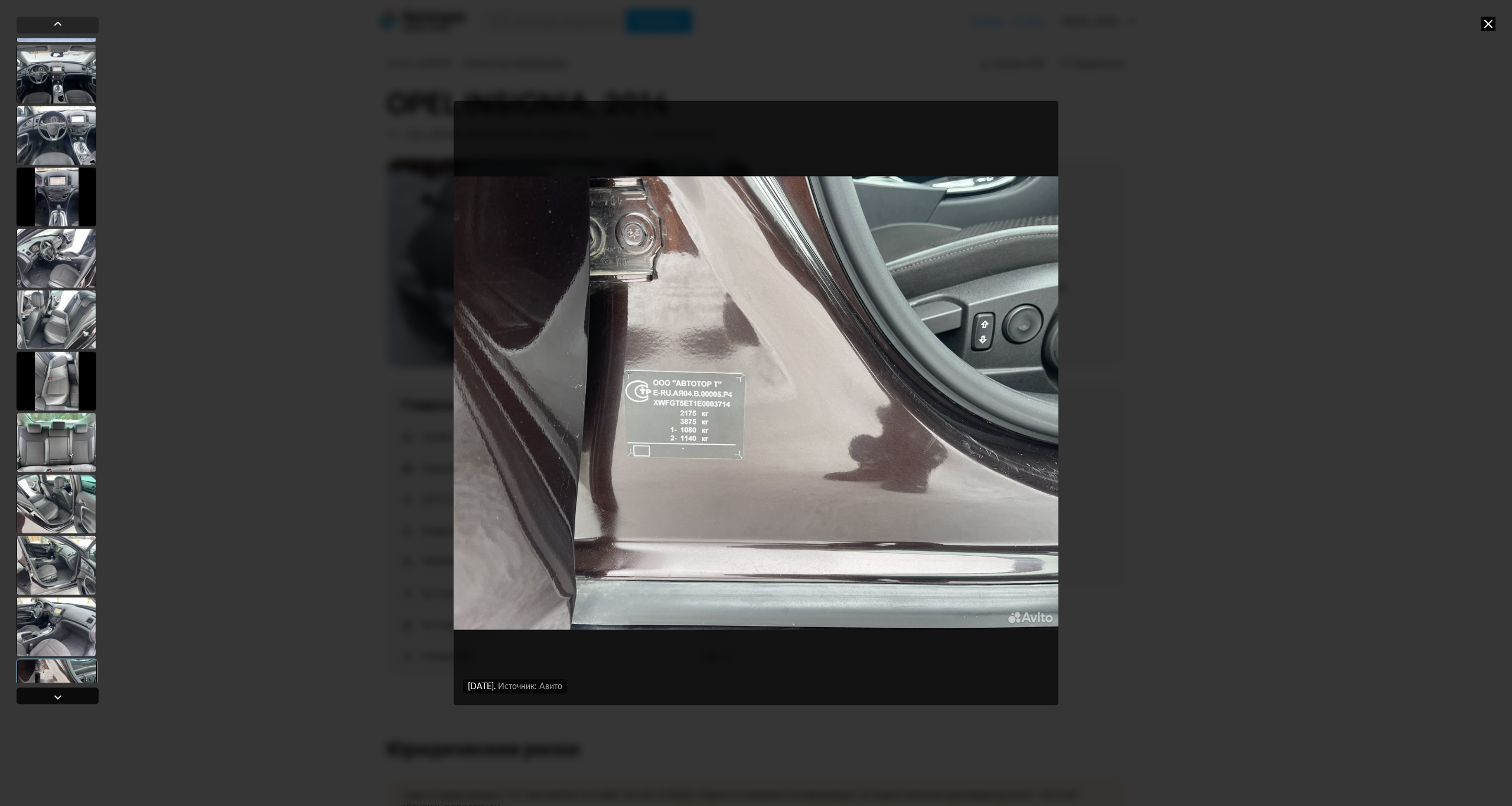
click at [60, 693] on div at bounding box center [58, 697] width 14 height 14
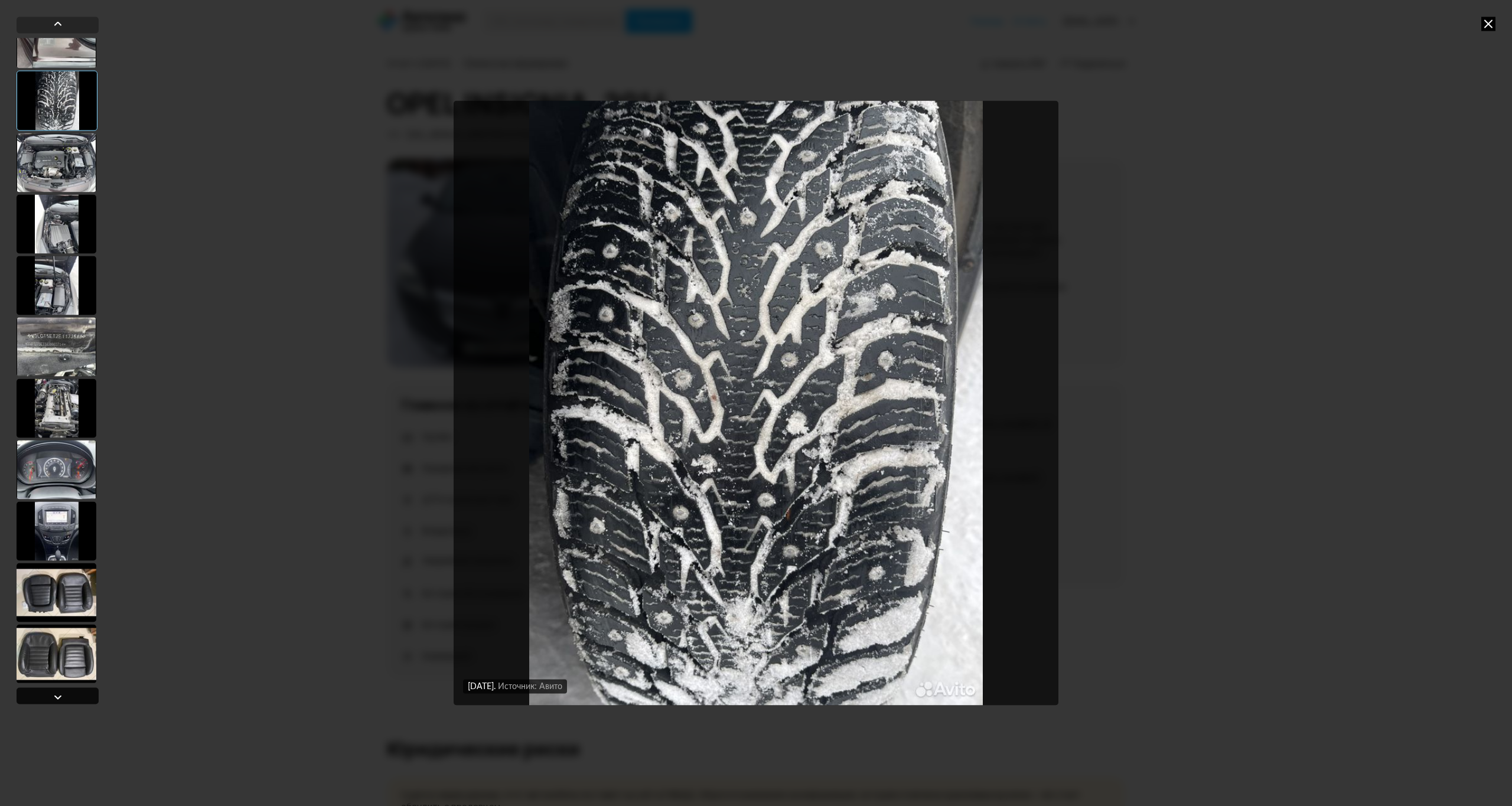
click at [60, 693] on div at bounding box center [58, 697] width 14 height 14
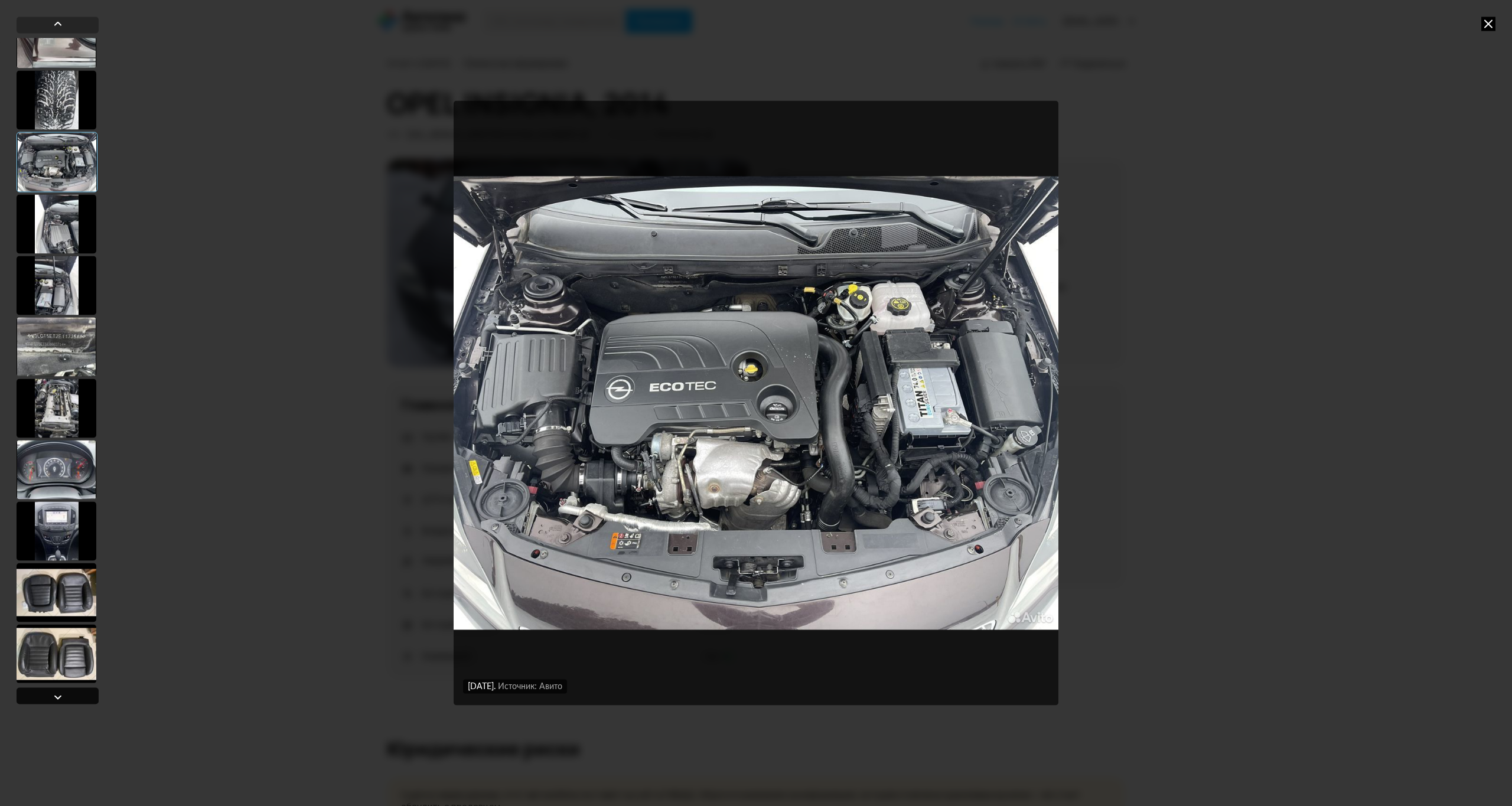
click at [60, 693] on div at bounding box center [58, 697] width 14 height 14
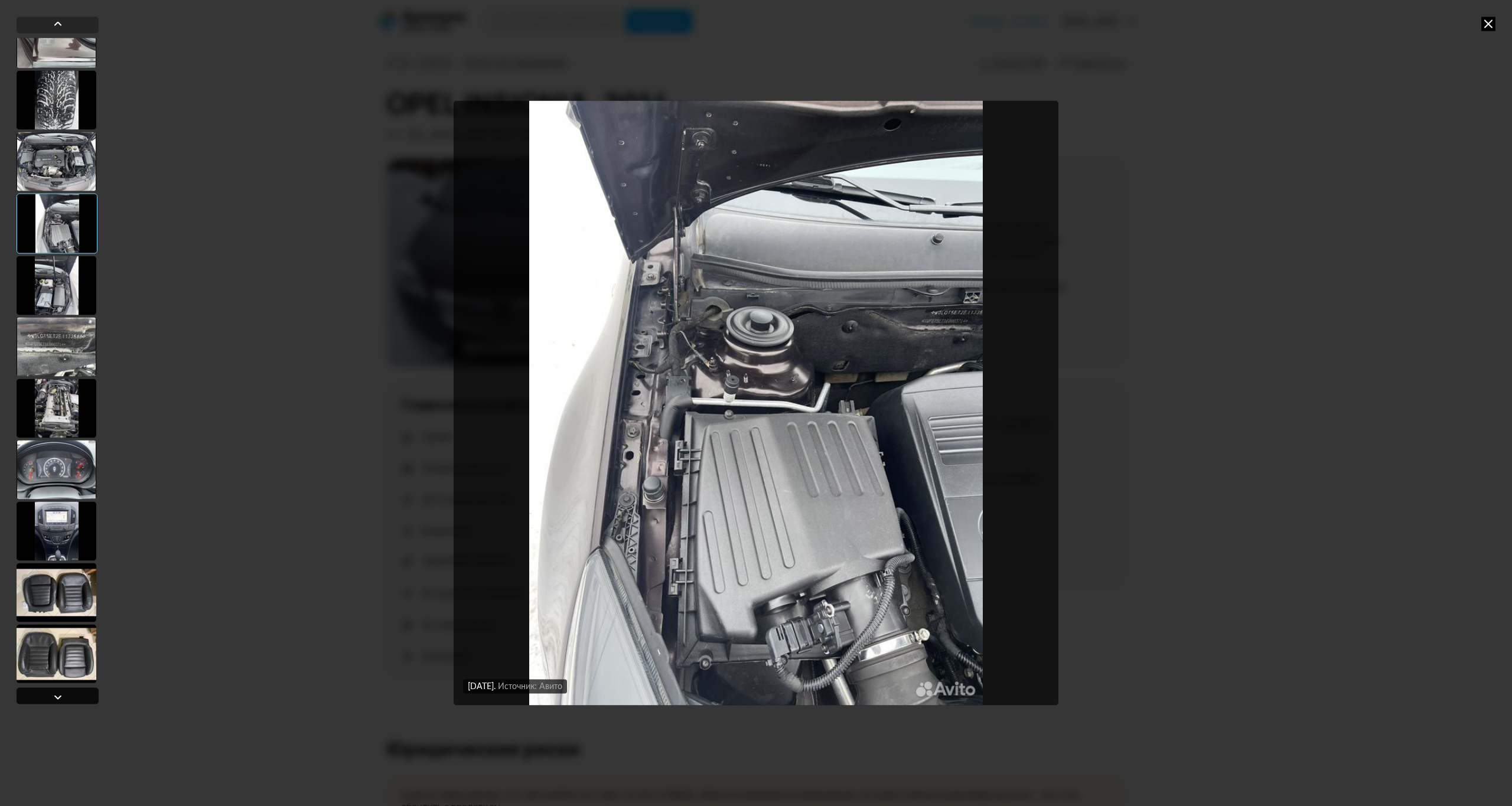
click at [60, 693] on div at bounding box center [58, 697] width 14 height 14
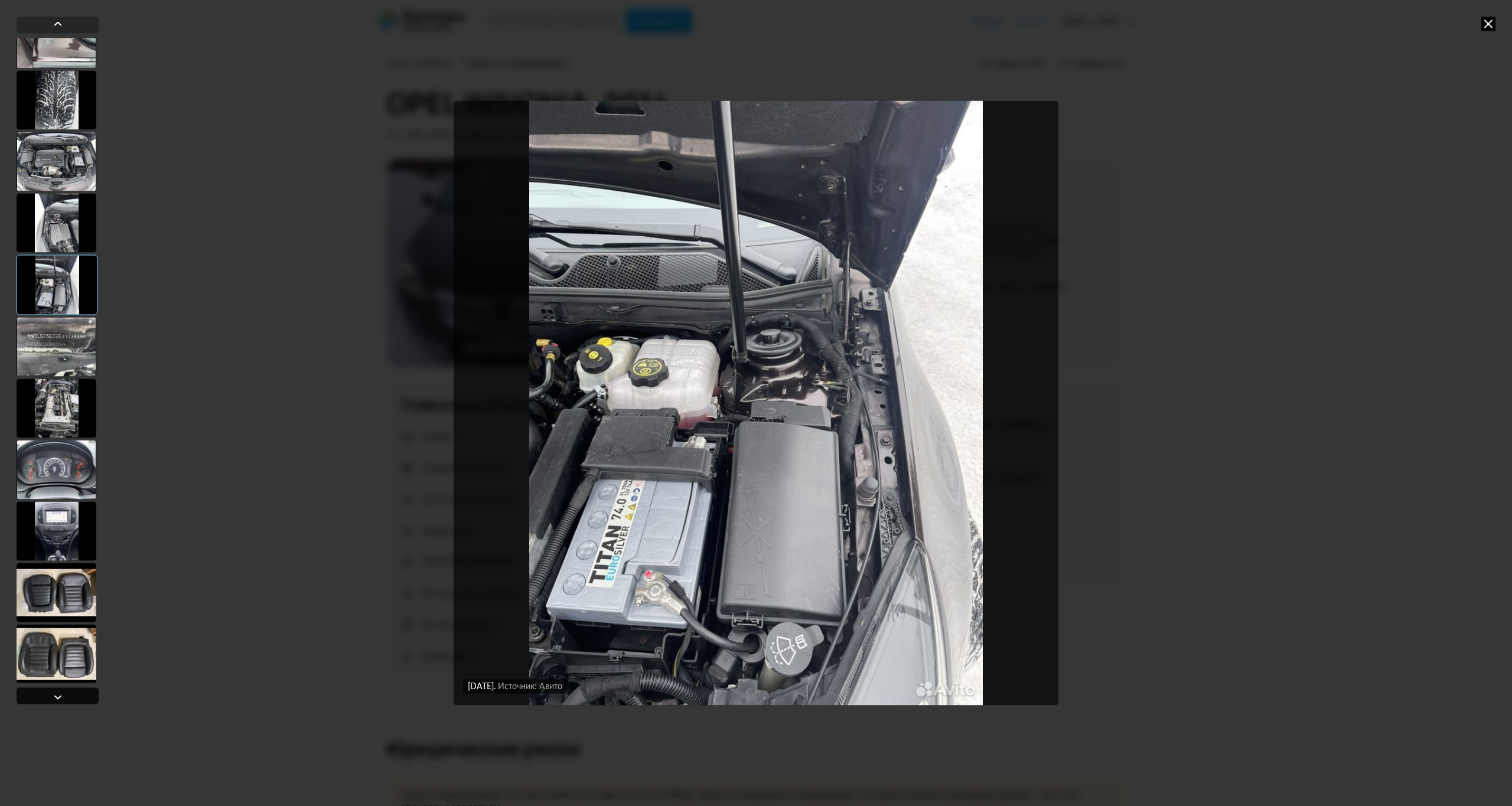
click at [60, 693] on div at bounding box center [58, 697] width 14 height 14
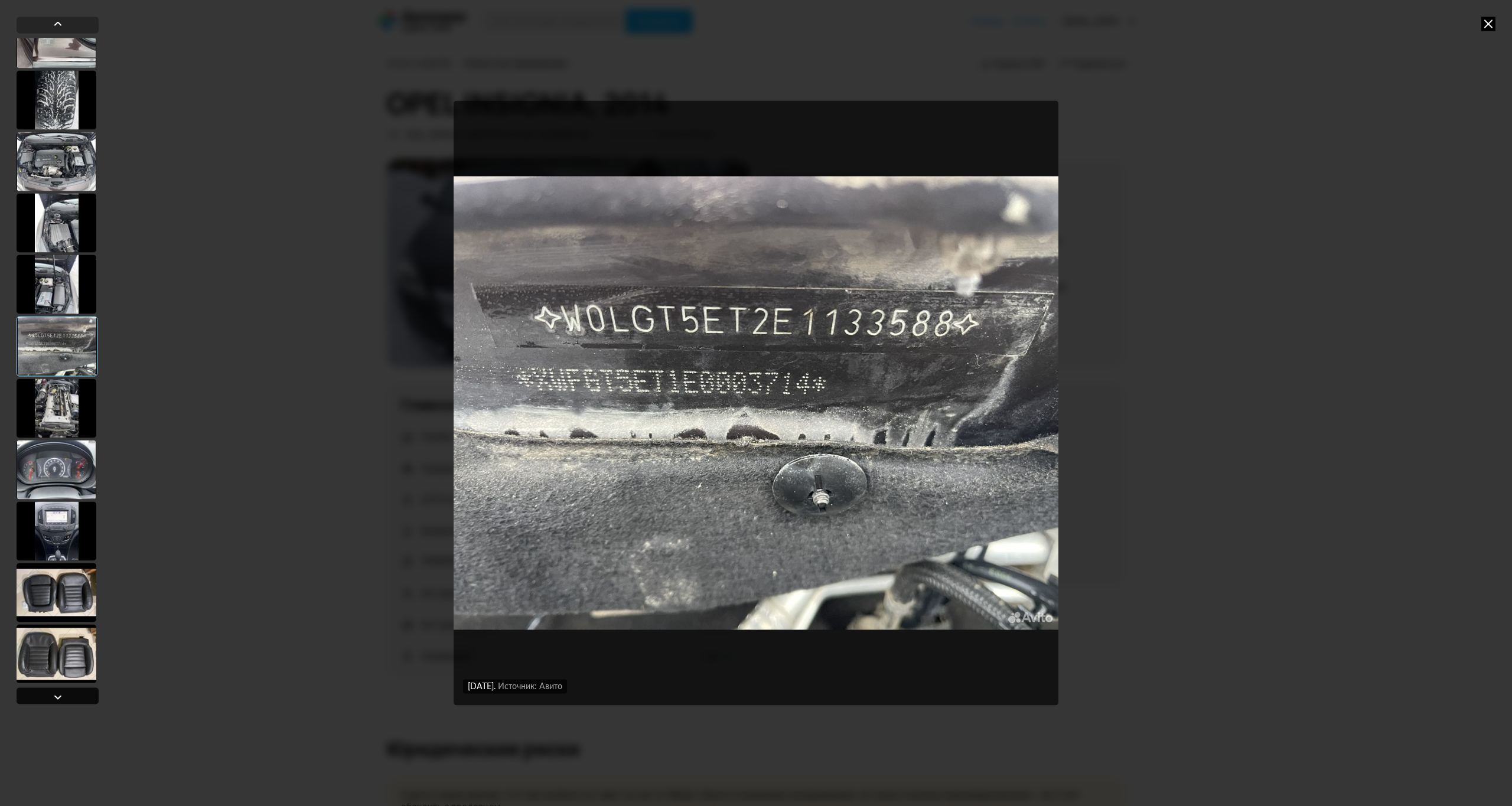
click at [60, 693] on div at bounding box center [58, 697] width 14 height 14
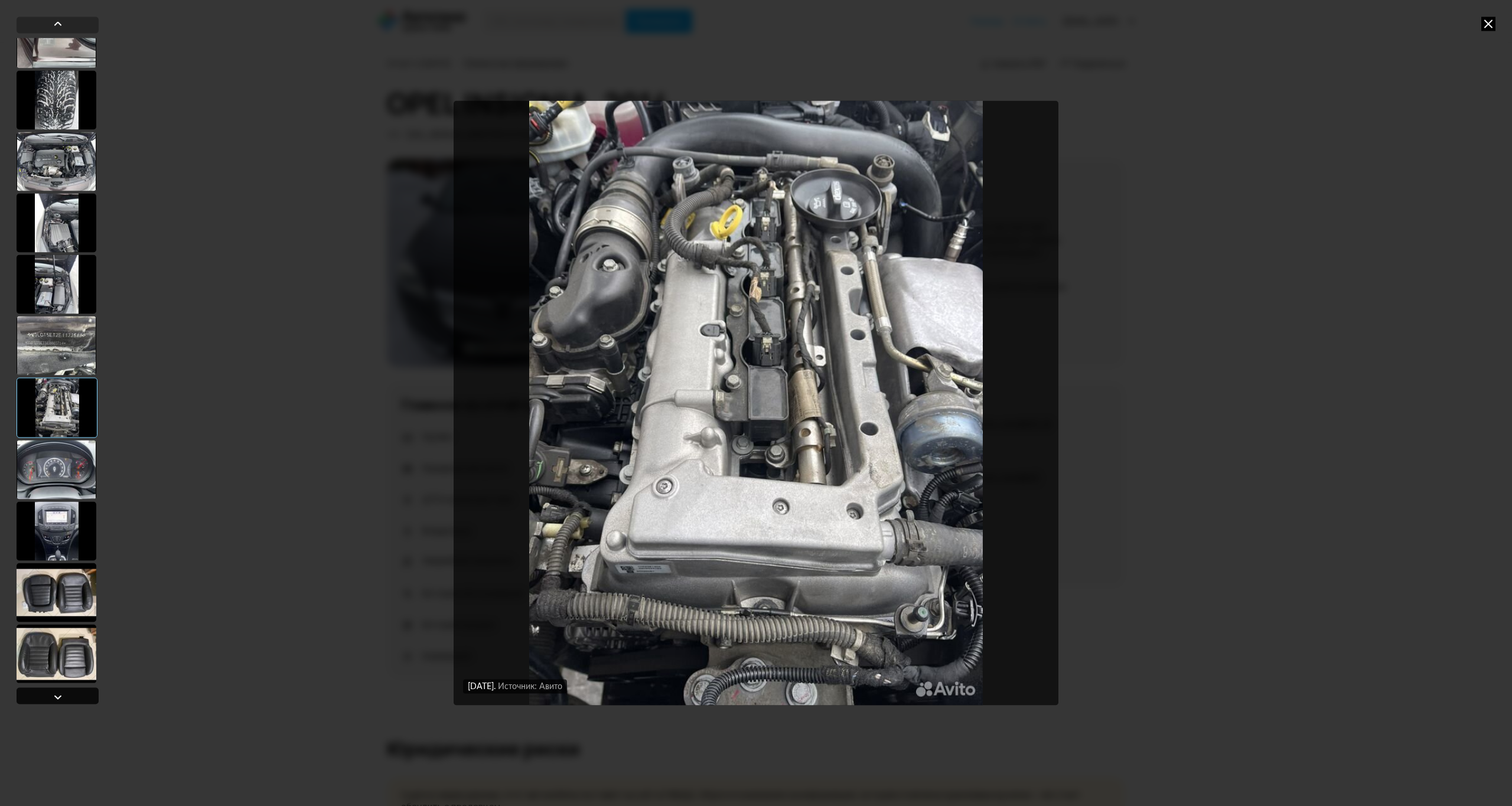
click at [60, 693] on div at bounding box center [58, 697] width 14 height 14
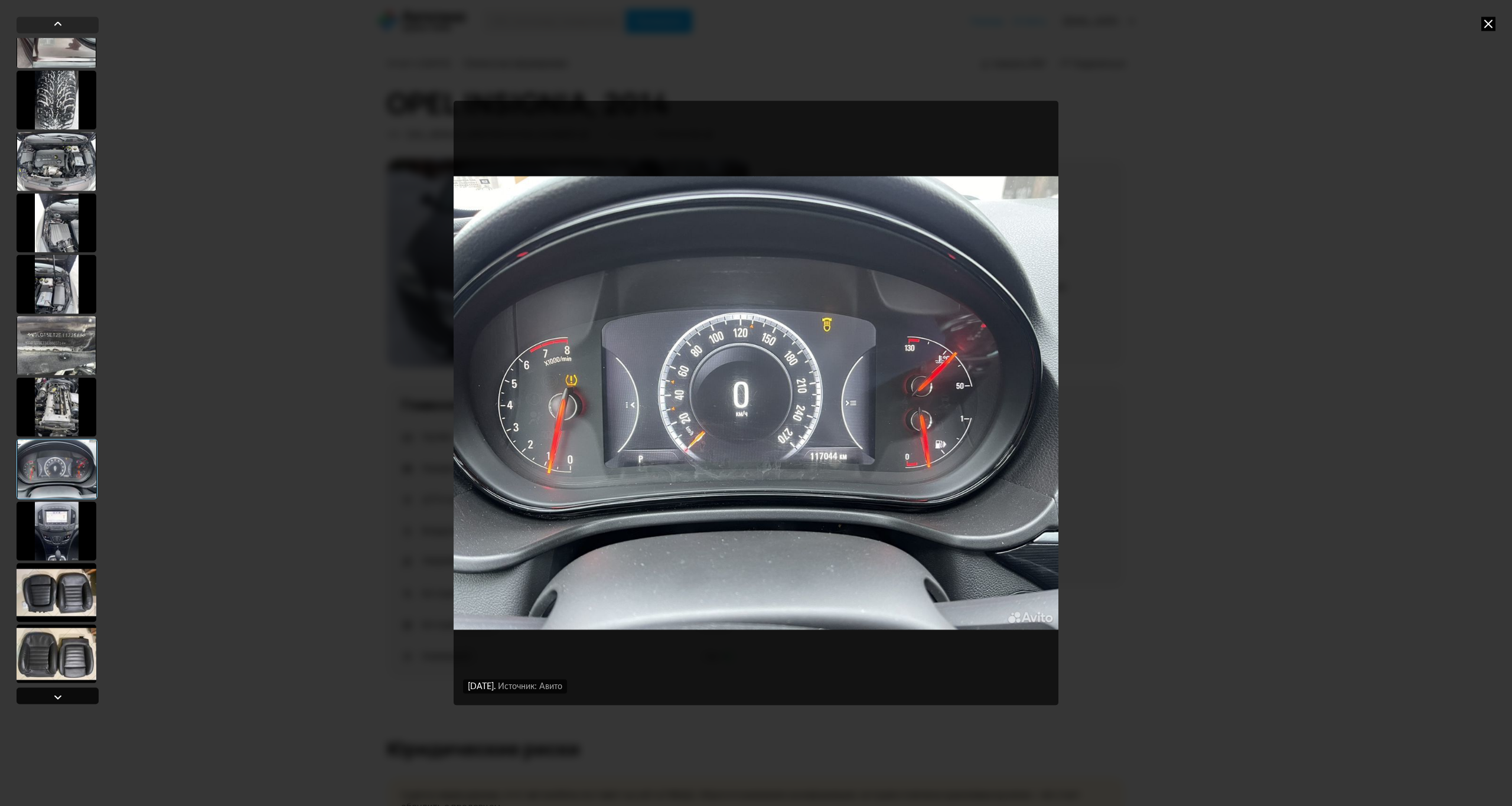
click at [60, 693] on div at bounding box center [58, 697] width 14 height 14
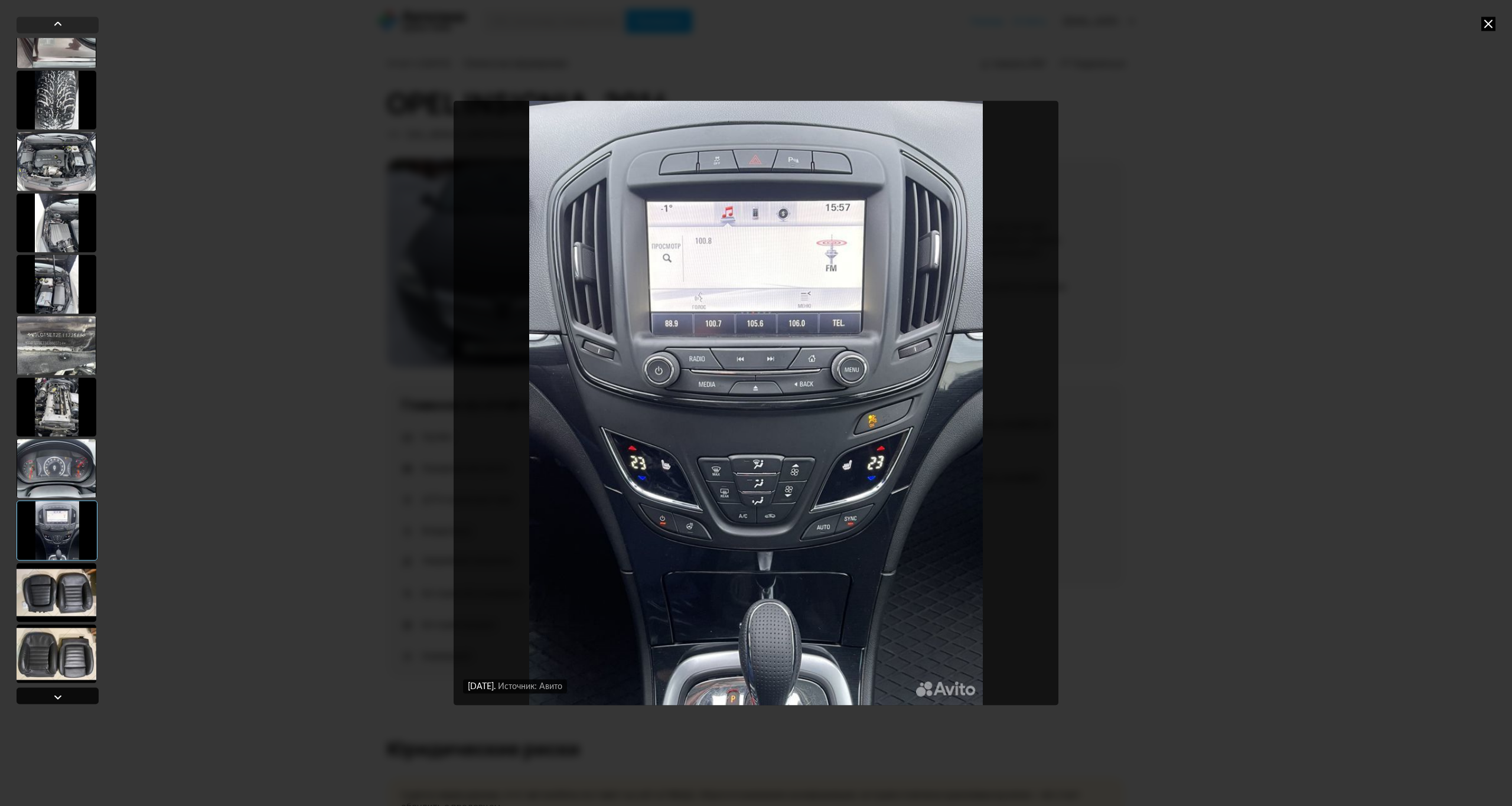
click at [60, 693] on div at bounding box center [58, 697] width 14 height 14
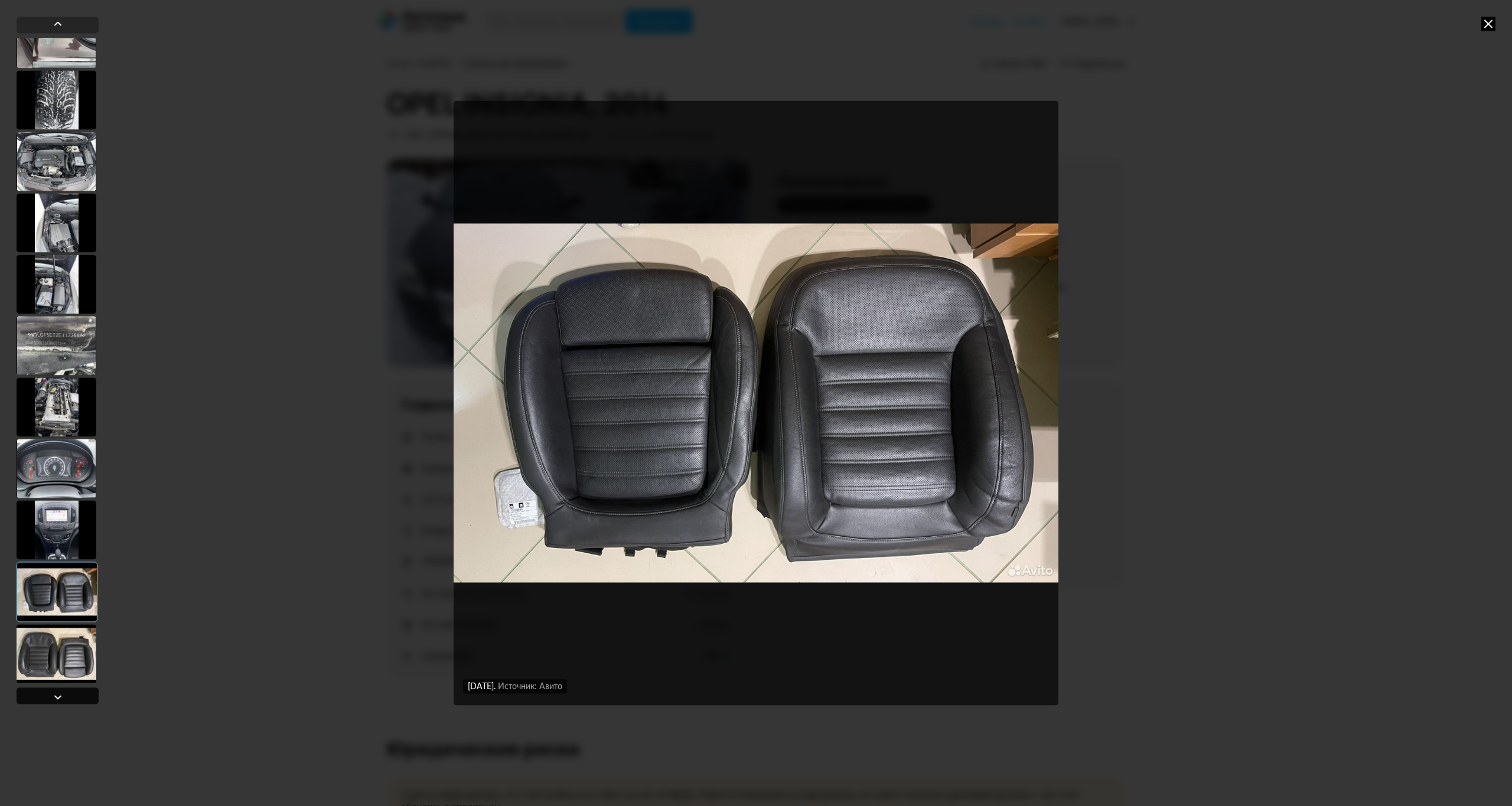
click at [60, 693] on div at bounding box center [58, 697] width 14 height 14
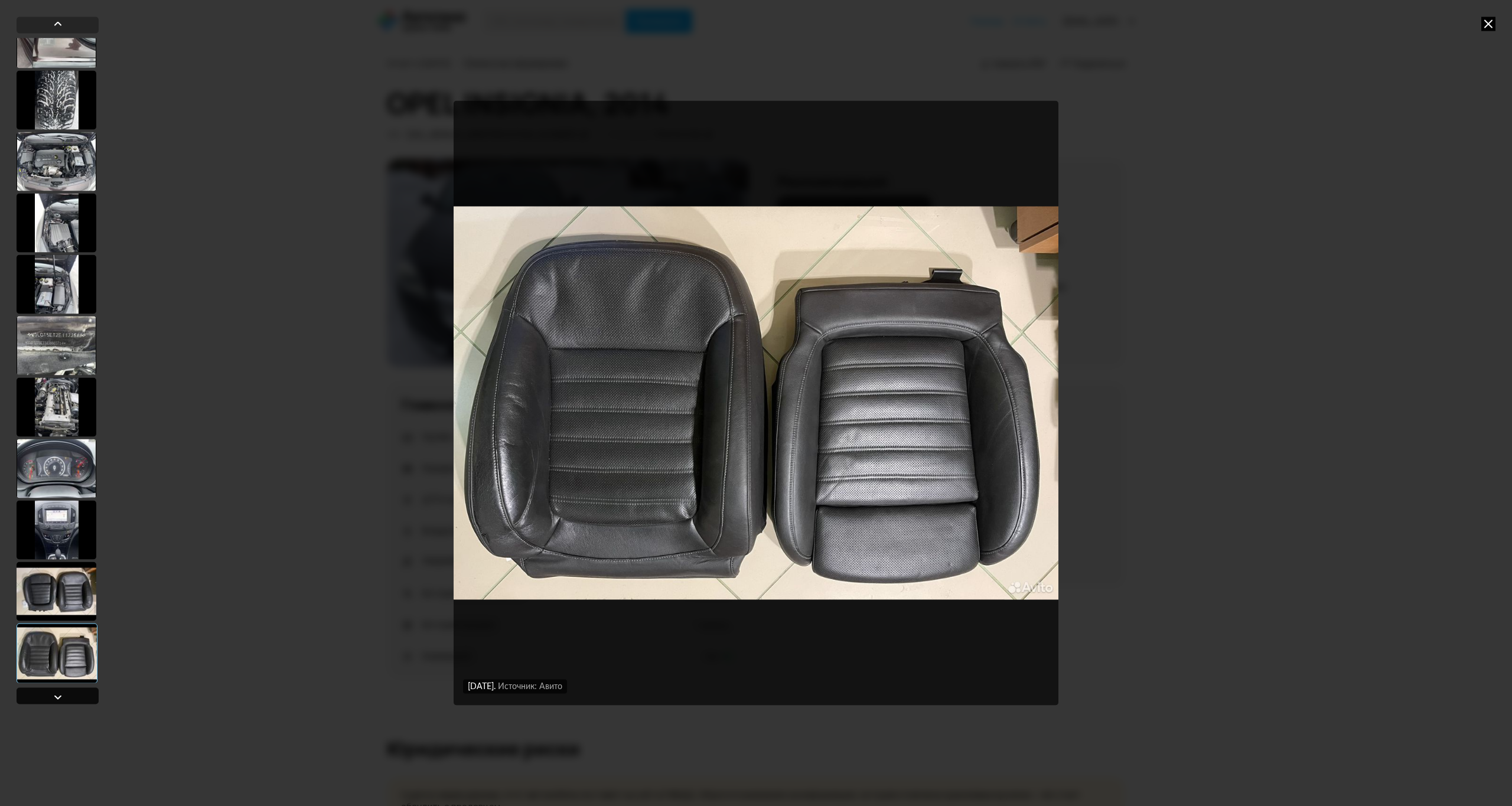
click at [60, 693] on div at bounding box center [58, 697] width 14 height 14
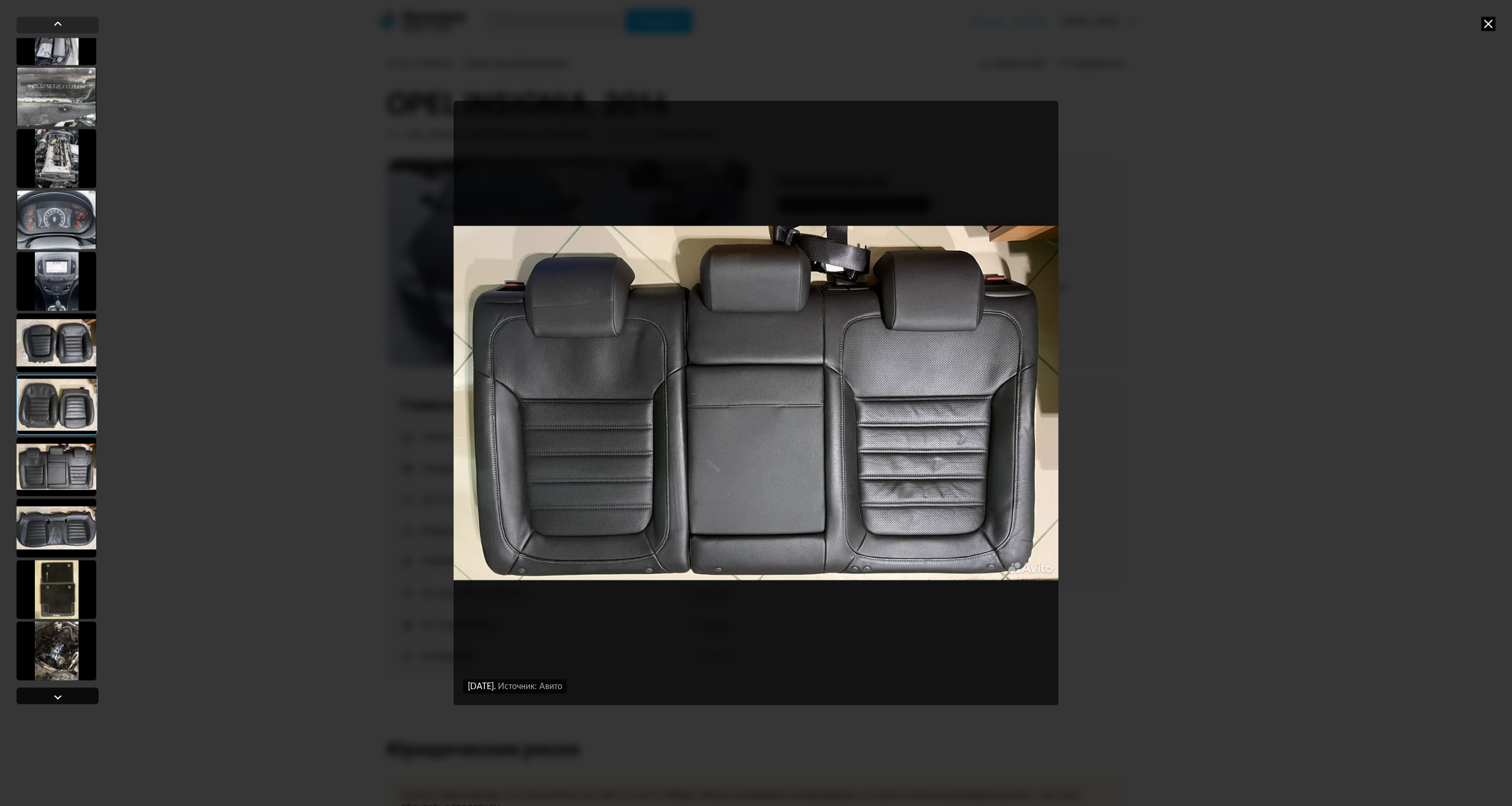
click at [60, 693] on div at bounding box center [58, 697] width 14 height 14
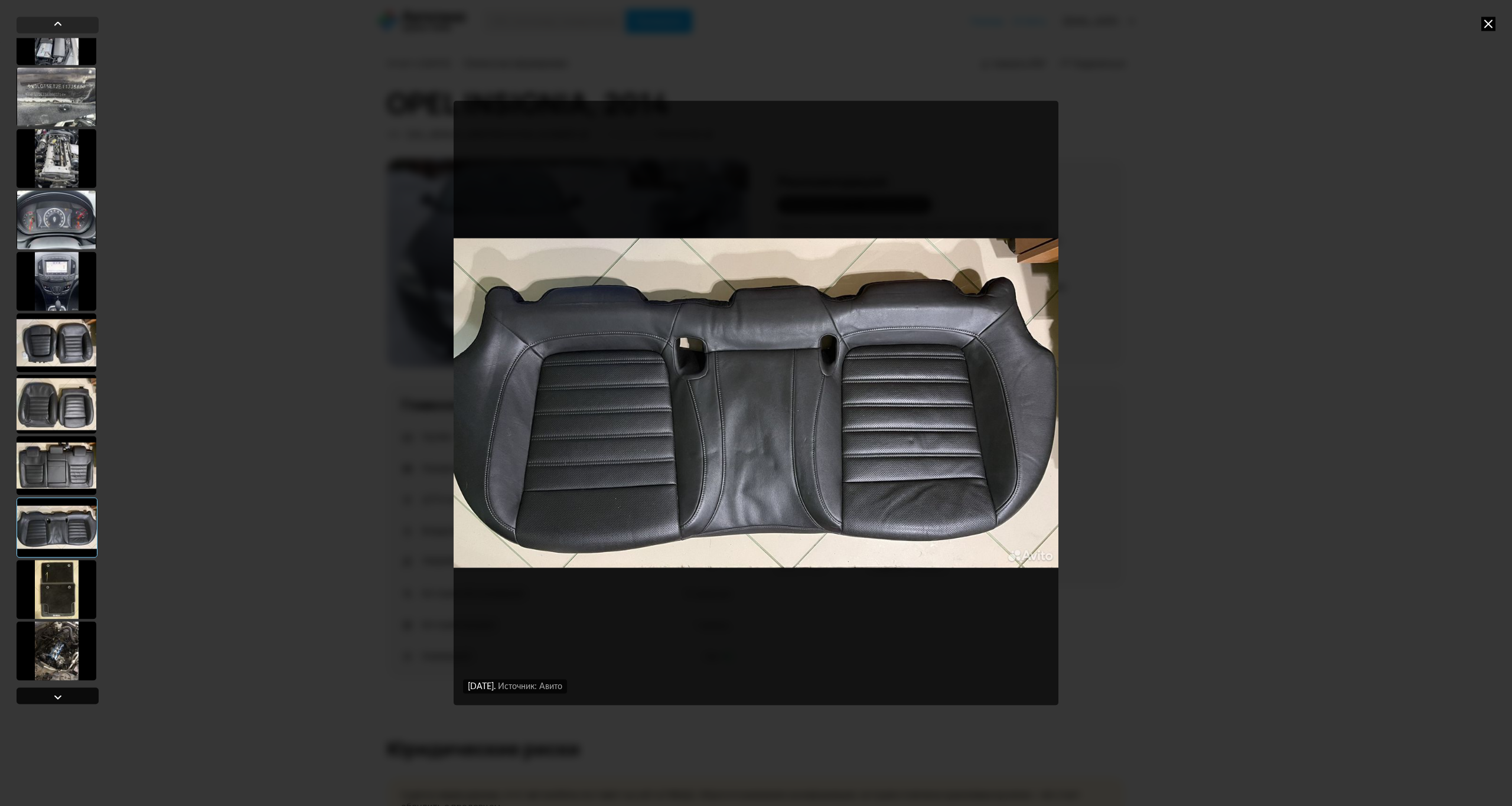
click at [60, 693] on div at bounding box center [58, 697] width 14 height 14
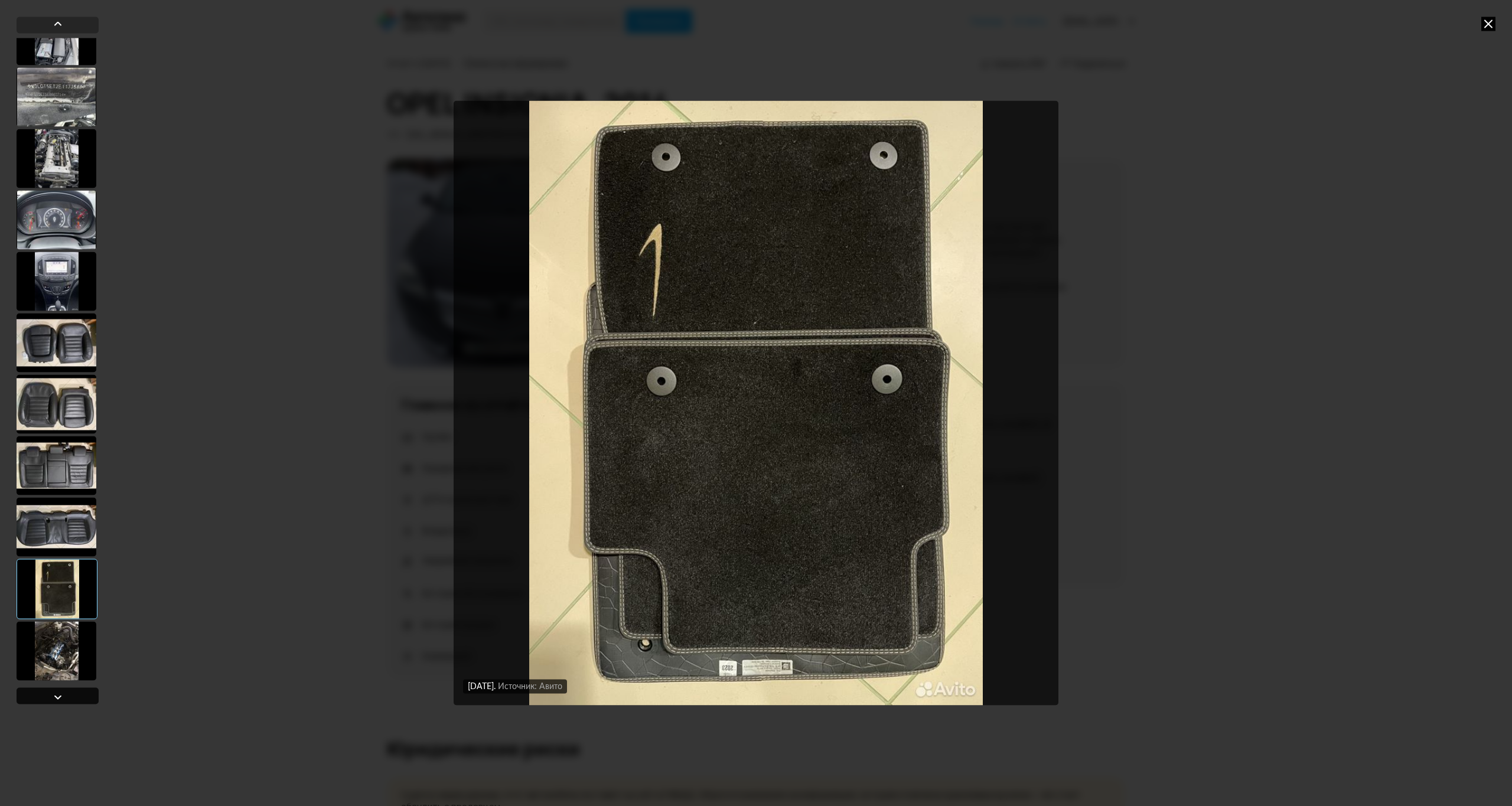
click at [60, 693] on div at bounding box center [58, 697] width 14 height 14
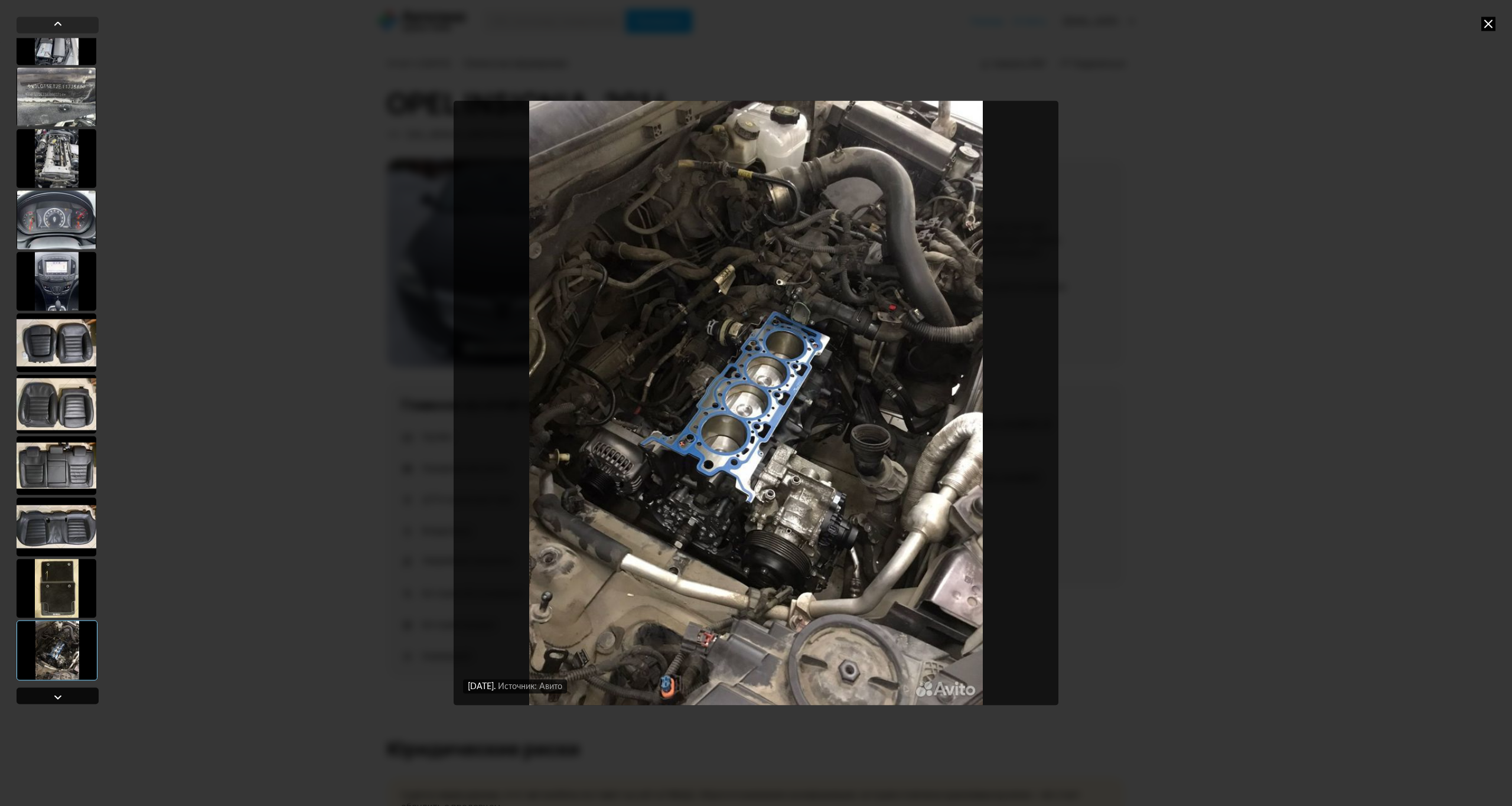
click at [60, 693] on div at bounding box center [58, 697] width 14 height 14
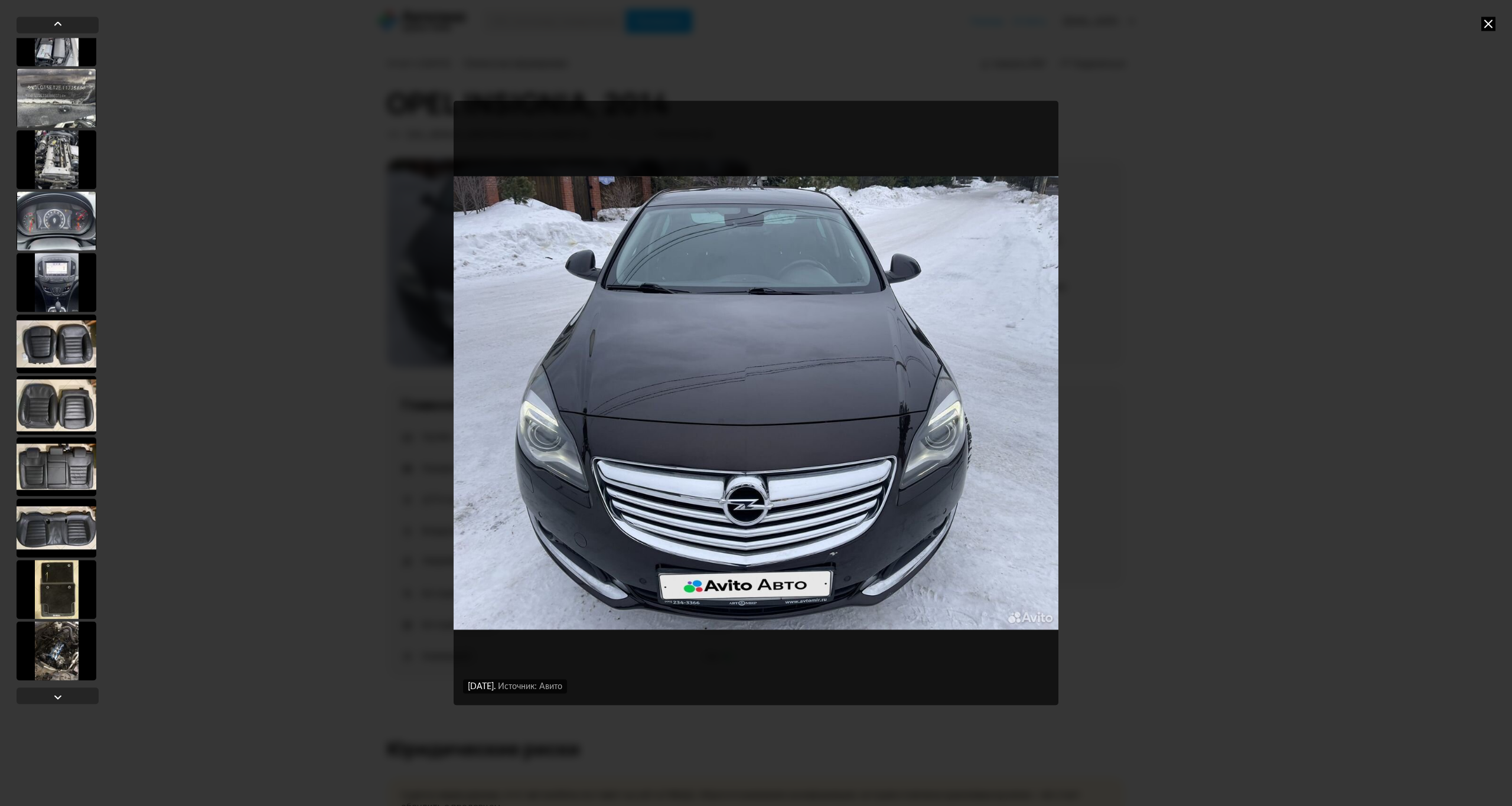
click at [1490, 14] on div "[DATE] Источник: Авито [DATE] Источник: Авито [DATE] Источник: Авито [DATE] Ист…" at bounding box center [756, 403] width 1512 height 806
click at [1483, 18] on icon at bounding box center [1488, 24] width 14 height 14
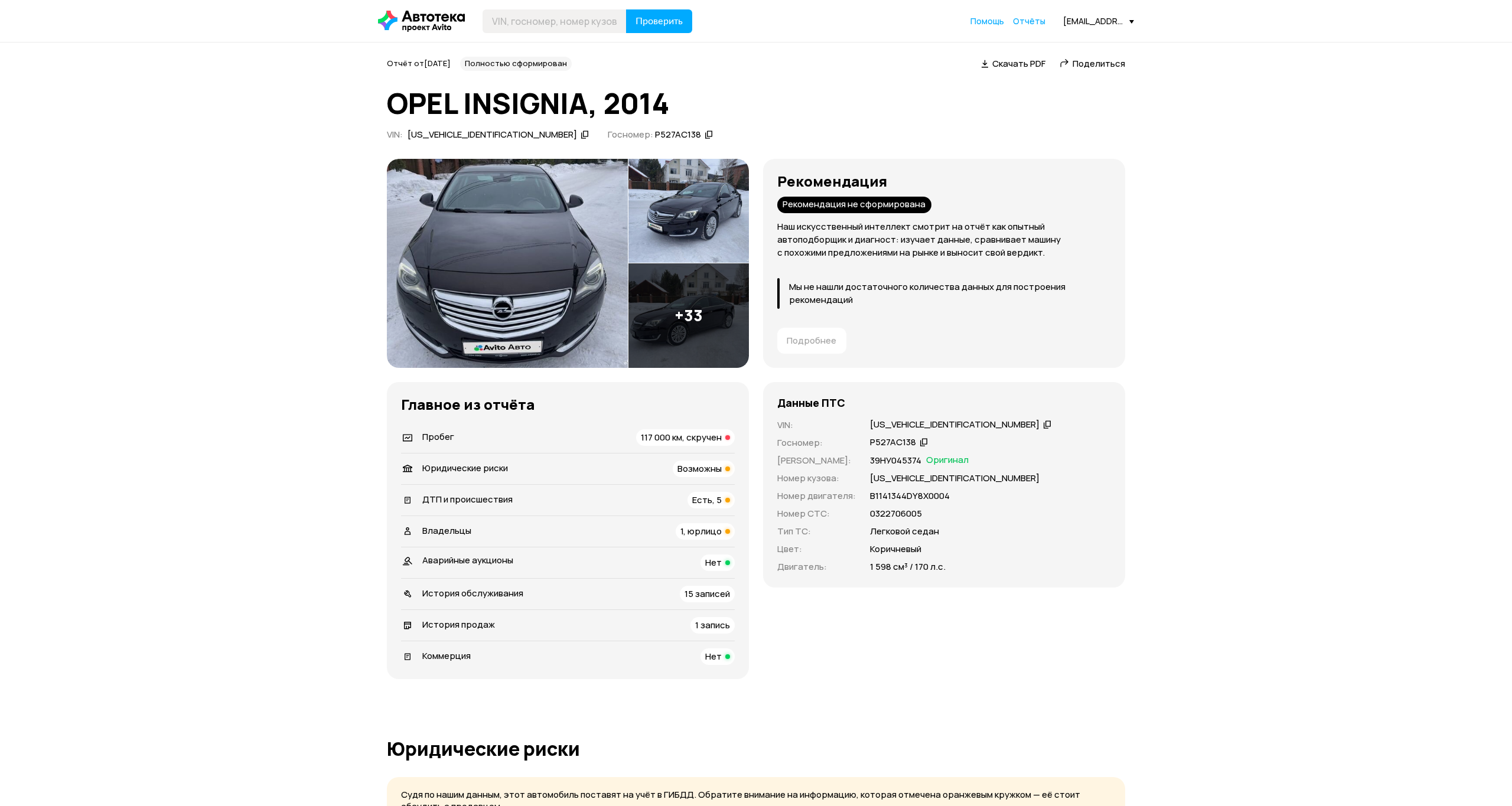
scroll to position [0, 0]
